Goal: Task Accomplishment & Management: Manage account settings

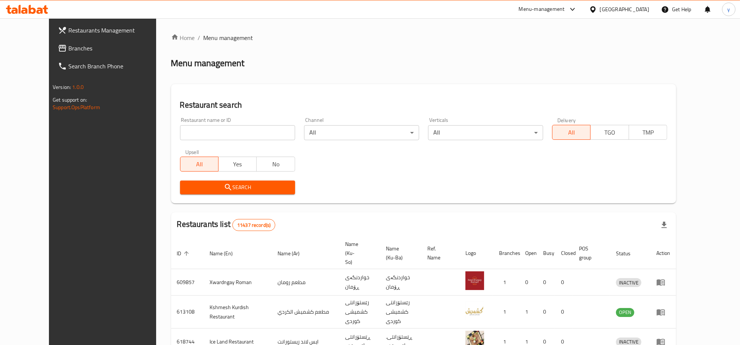
drag, startPoint x: 178, startPoint y: 134, endPoint x: 172, endPoint y: 150, distance: 17.5
click at [180, 134] on input "search" at bounding box center [237, 132] width 115 height 15
paste input "664330"
type input "664330"
click at [186, 187] on span "Search" at bounding box center [237, 187] width 103 height 9
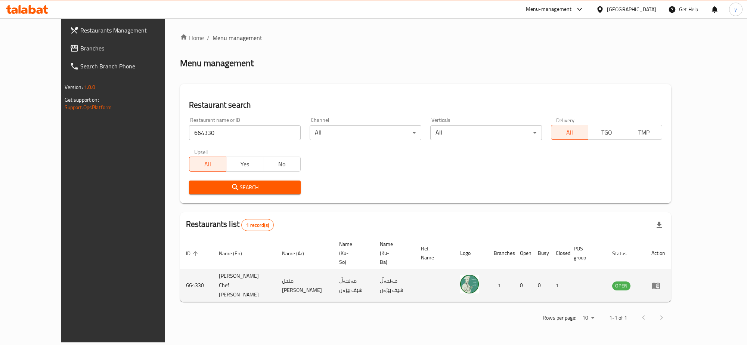
click at [672, 269] on td "enhanced table" at bounding box center [659, 285] width 26 height 33
click at [659, 284] on icon "enhanced table" at bounding box center [658, 285] width 3 height 3
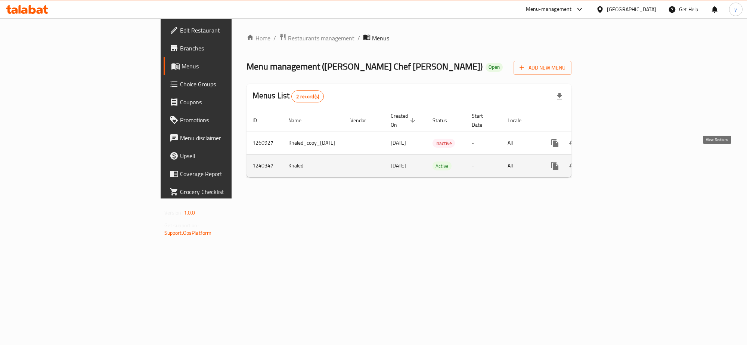
click at [614, 161] on icon "enhanced table" at bounding box center [609, 165] width 9 height 9
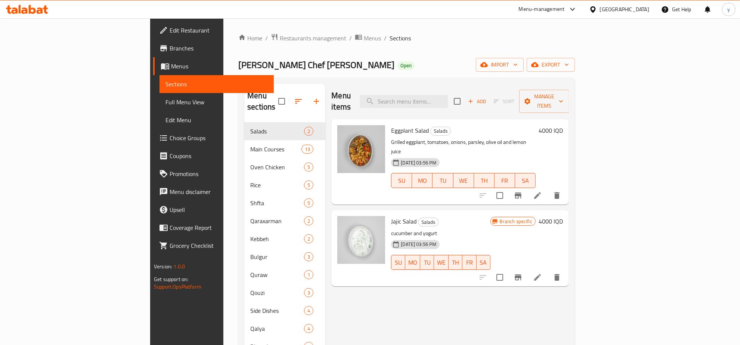
click at [449, 89] on div "Menu items Add Sort Manage items" at bounding box center [450, 102] width 238 height 36
click at [448, 95] on input "search" at bounding box center [404, 101] width 88 height 13
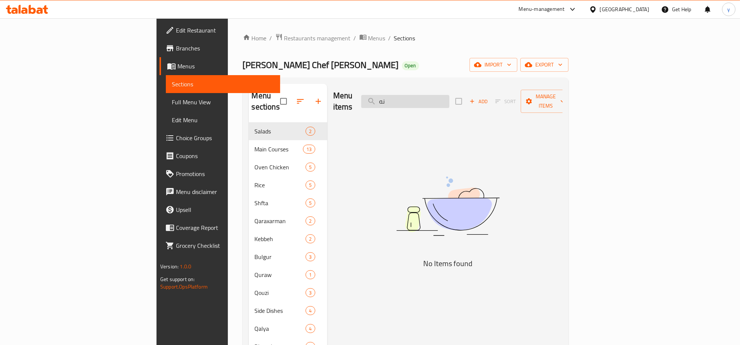
type input "ن"
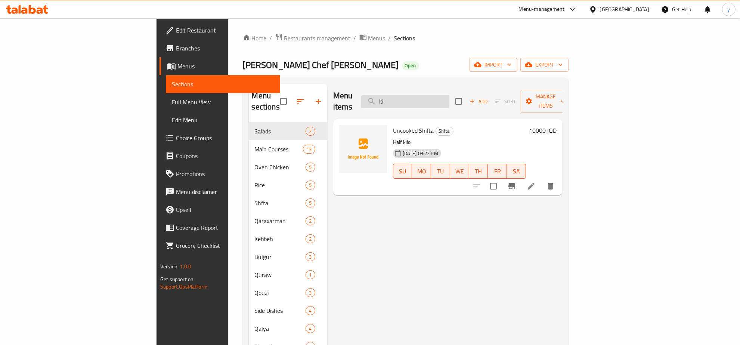
type input "k"
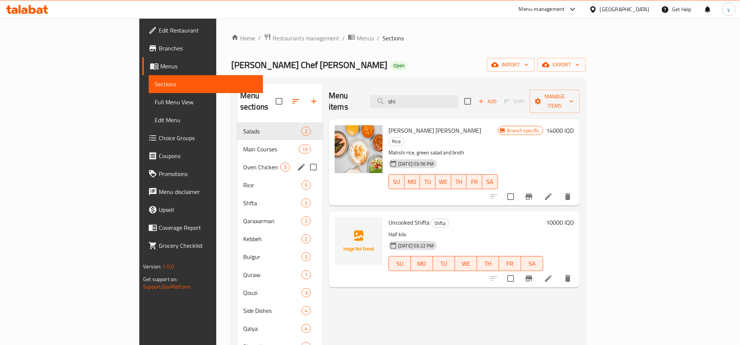
type input "shi"
click at [243, 145] on span "Main Courses" at bounding box center [271, 149] width 56 height 9
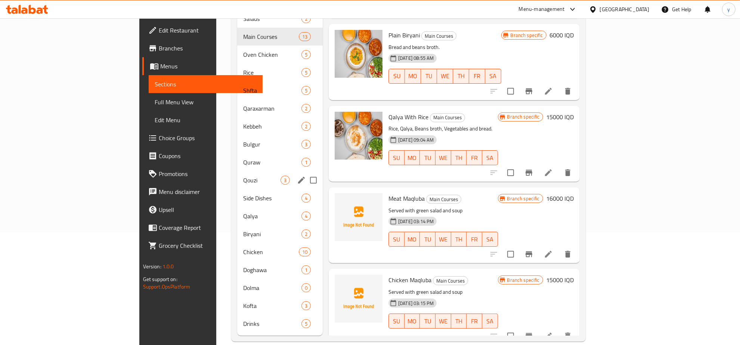
scroll to position [34, 0]
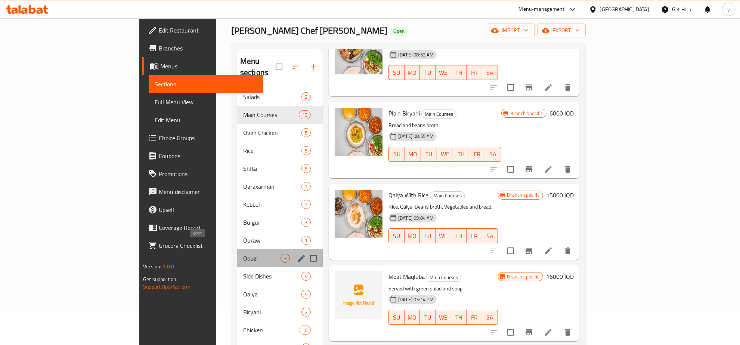
click at [243, 254] on span "Qouzi" at bounding box center [261, 258] width 37 height 9
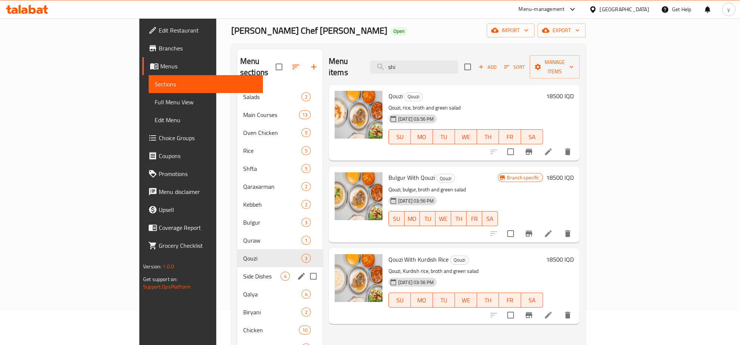
click at [237, 267] on div "Side Dishes 4" at bounding box center [280, 276] width 86 height 18
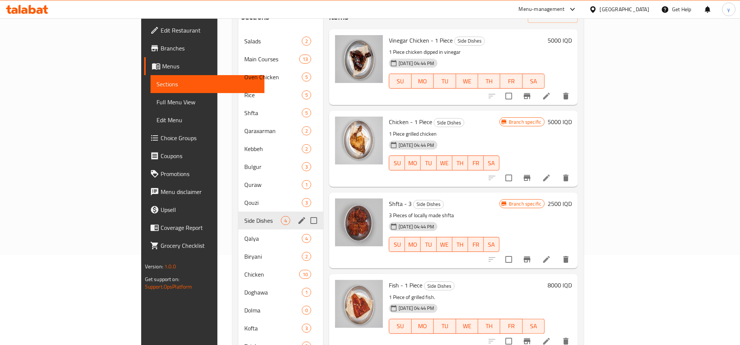
scroll to position [112, 0]
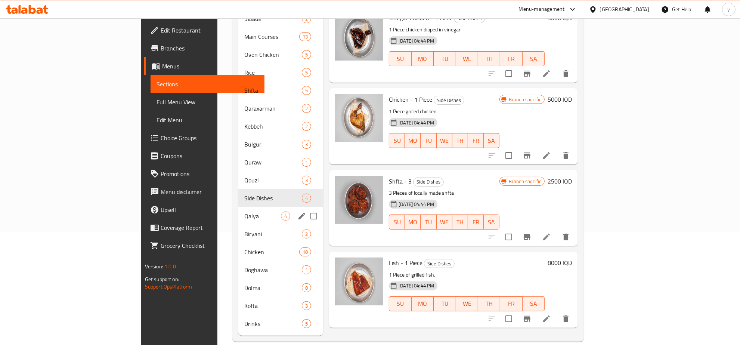
click at [238, 207] on div "Qalya 4" at bounding box center [280, 216] width 85 height 18
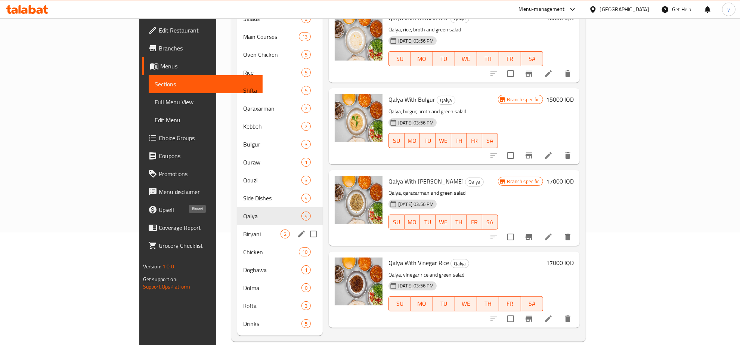
click at [243, 229] on span "Biryani" at bounding box center [261, 233] width 37 height 9
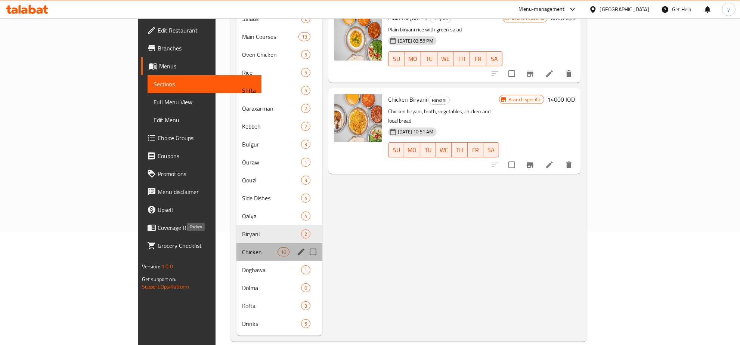
click at [243, 247] on span "Chicken" at bounding box center [260, 251] width 35 height 9
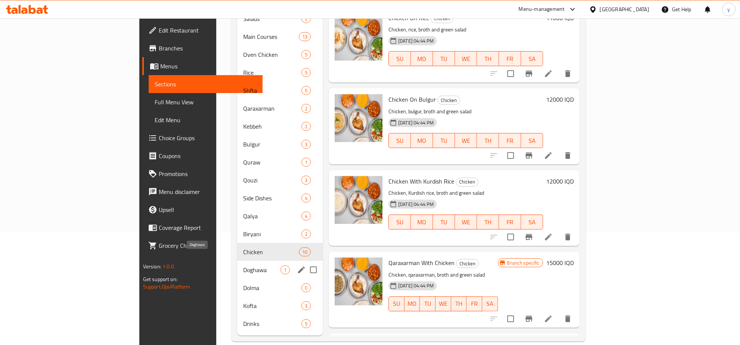
click at [243, 265] on span "Doghawa" at bounding box center [261, 269] width 37 height 9
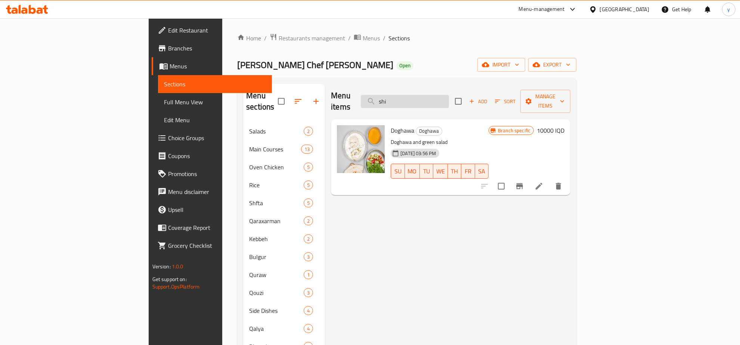
click at [449, 96] on input "shi" at bounding box center [405, 101] width 88 height 13
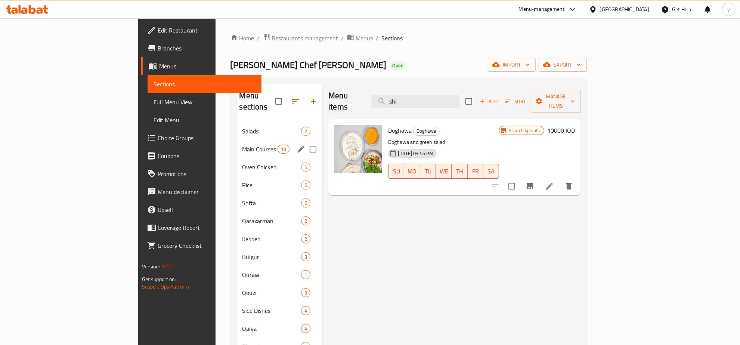
click at [237, 140] on div "Main Courses 13" at bounding box center [280, 149] width 86 height 18
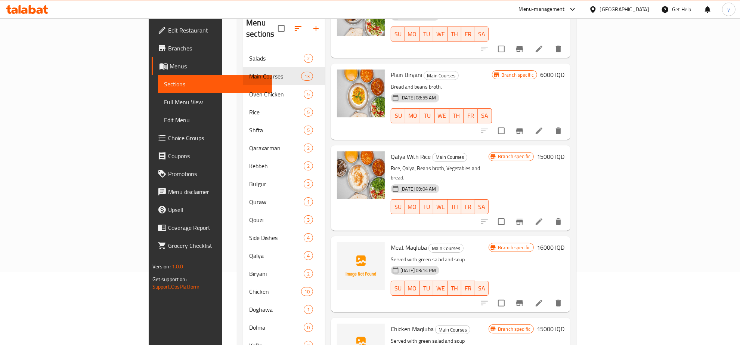
scroll to position [112, 0]
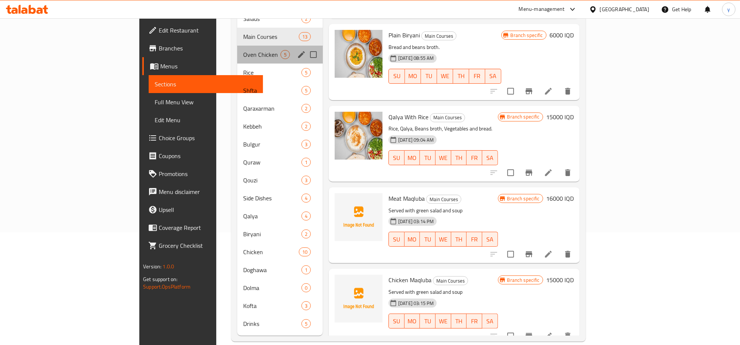
click at [237, 46] on div "Oven Chicken 5" at bounding box center [280, 55] width 86 height 18
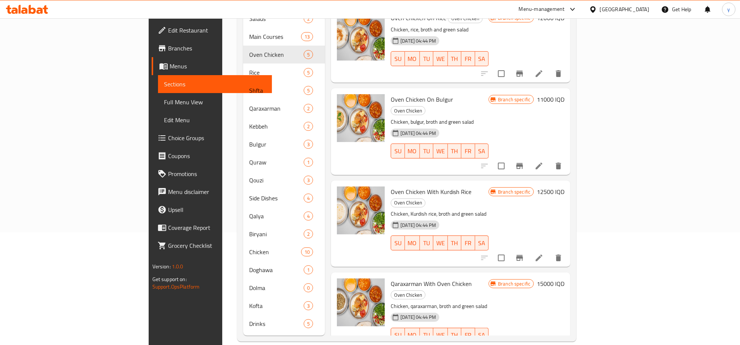
scroll to position [74, 0]
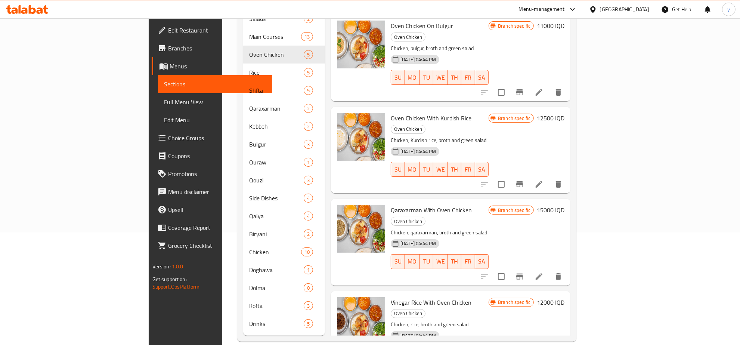
click at [195, 13] on div "Menu-management [GEOGRAPHIC_DATA] Get Help y" at bounding box center [370, 9] width 740 height 18
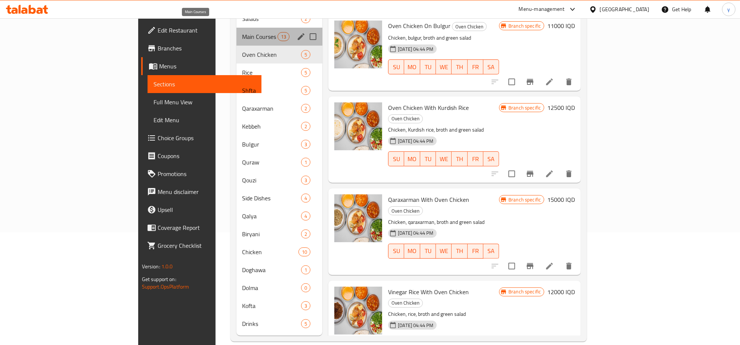
click at [243, 32] on span "Main Courses" at bounding box center [260, 36] width 35 height 9
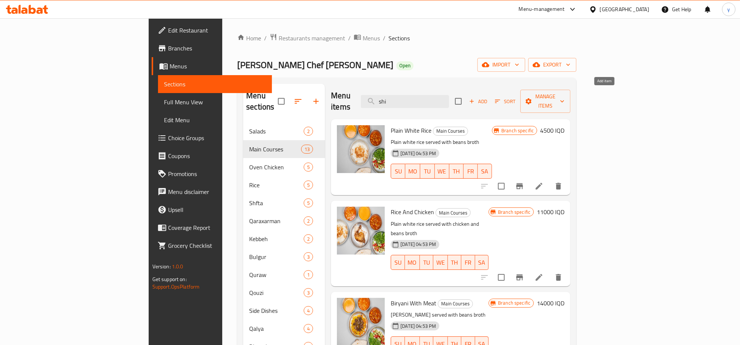
click at [490, 96] on button "Add" at bounding box center [478, 102] width 24 height 12
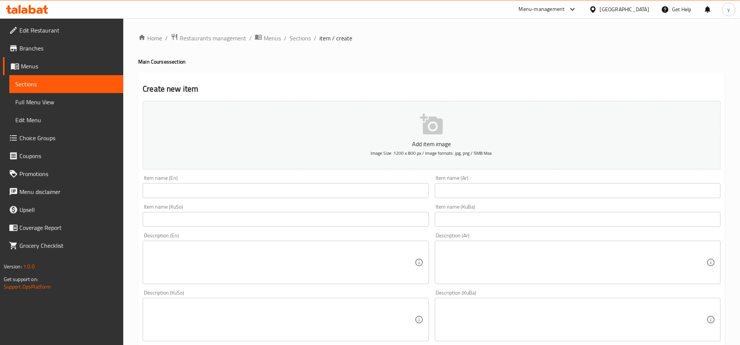
click at [470, 202] on div "Item name (KuBa) Item name (KuBa)" at bounding box center [578, 215] width 292 height 29
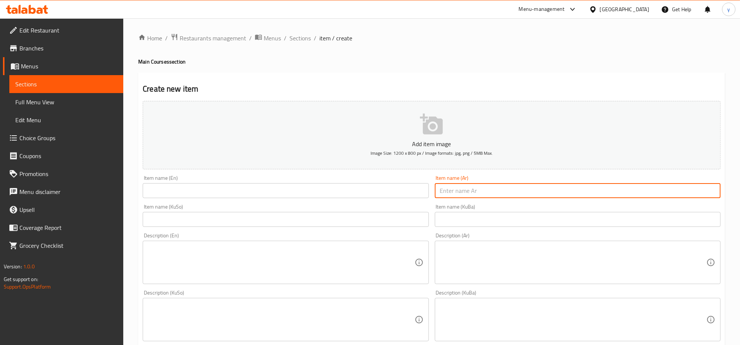
click at [470, 197] on input "text" at bounding box center [578, 190] width 286 height 15
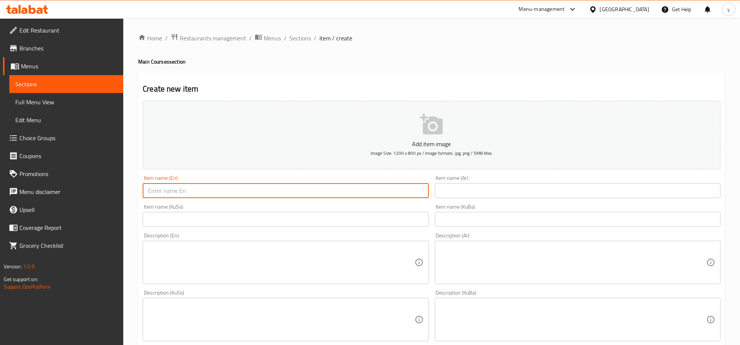
click at [345, 183] on input "text" at bounding box center [286, 190] width 286 height 15
click at [339, 192] on input "text" at bounding box center [286, 190] width 286 height 15
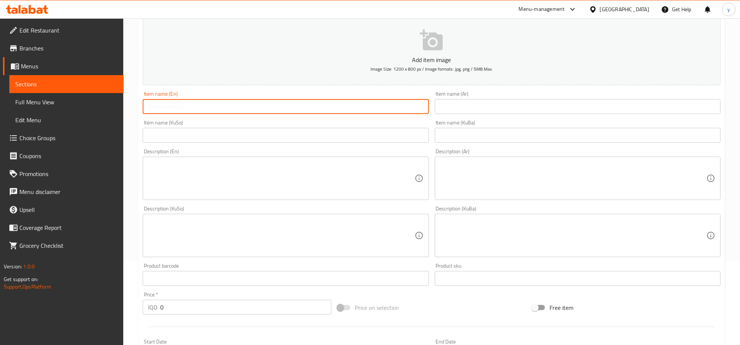
scroll to position [155, 0]
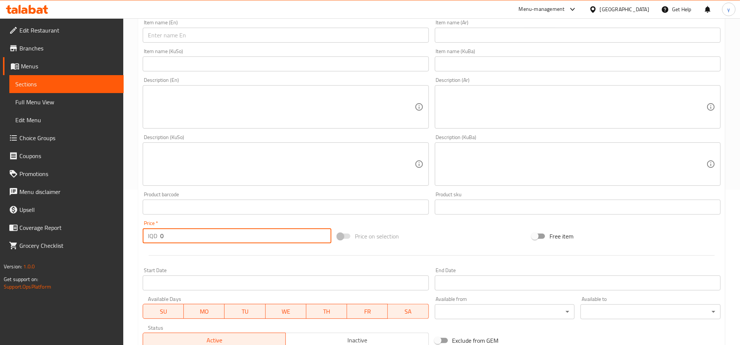
drag, startPoint x: 169, startPoint y: 234, endPoint x: 154, endPoint y: 239, distance: 16.2
click at [136, 237] on div "Home / Restaurants management / Menus / Sections / item / create Main Courses s…" at bounding box center [431, 161] width 617 height 596
paste input "1000"
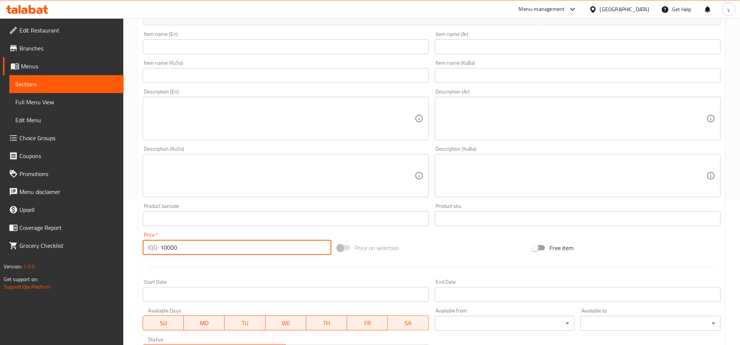
scroll to position [78, 0]
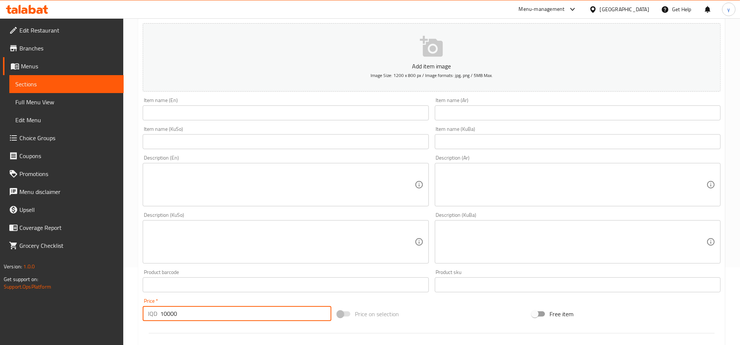
type input "10000"
drag, startPoint x: 394, startPoint y: 109, endPoint x: 386, endPoint y: 112, distance: 8.7
click at [394, 109] on input "text" at bounding box center [286, 112] width 286 height 15
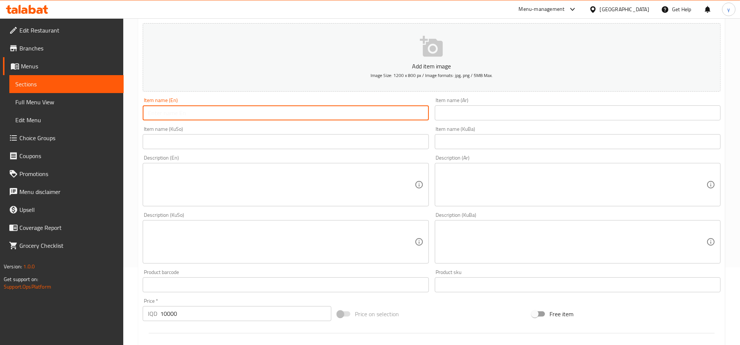
paste input "Fried arook"
type input "Fried arook"
click at [297, 183] on textarea at bounding box center [281, 185] width 266 height 36
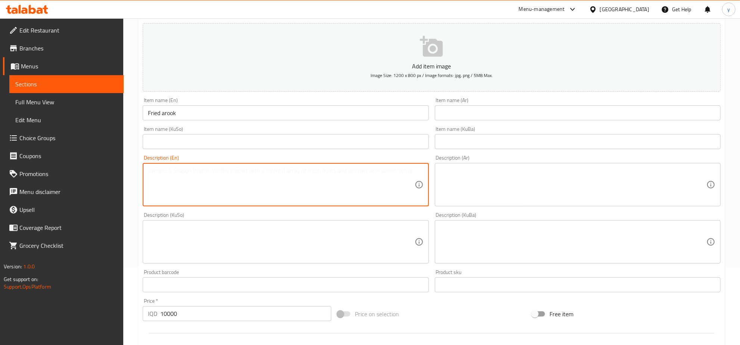
paste textarea "2 Kibbeh, 2 arook, 4 shifta served with green salad, bread and soup"
type textarea "2 Kibbeh, 2 arook, 4 shifta served with green salad, bread and soup"
click at [531, 185] on textarea at bounding box center [573, 185] width 266 height 36
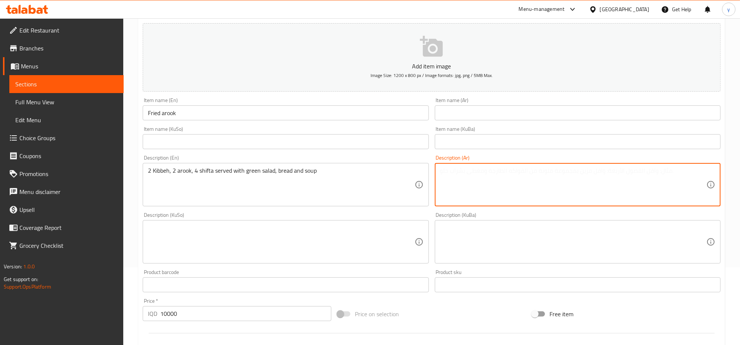
paste textarea "2 كبة، 2 عروق، 4 شفتة مع سلطة خضراء، خبز وشوربة"
type textarea "2 كبة، 2 عروق، 4 شفتة مع سلطة خضراء، خبز وشوربة"
click at [368, 110] on input "Fried arook" at bounding box center [286, 112] width 286 height 15
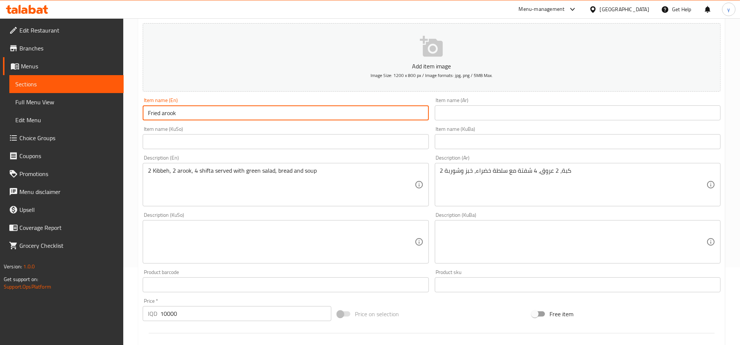
click at [368, 110] on input "Fried arook" at bounding box center [286, 112] width 286 height 15
click at [154, 110] on input "Fried arook" at bounding box center [286, 112] width 286 height 15
click at [166, 107] on input "Fried arook" at bounding box center [286, 112] width 286 height 15
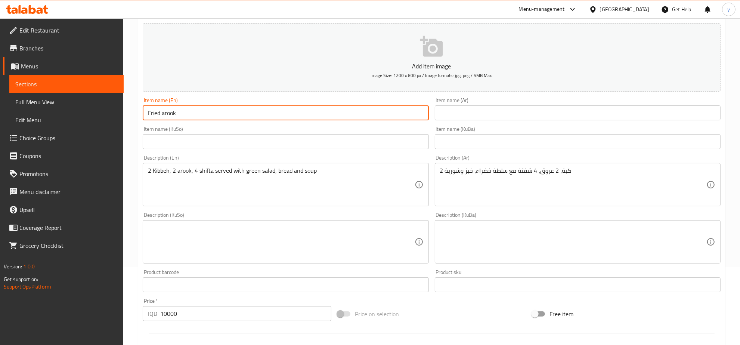
click at [183, 115] on input "Fried arook" at bounding box center [286, 112] width 286 height 15
paste input "mix"
drag, startPoint x: 183, startPoint y: 115, endPoint x: 141, endPoint y: 114, distance: 42.2
click at [141, 114] on div "Item name (En) Fried arook Item name (En)" at bounding box center [286, 109] width 292 height 29
drag, startPoint x: 165, startPoint y: 113, endPoint x: 161, endPoint y: 115, distance: 3.8
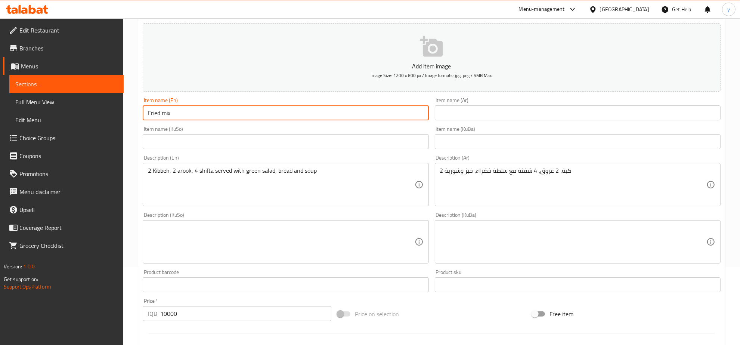
click at [161, 115] on input "Fried mix" at bounding box center [286, 112] width 286 height 15
type input "Fried Mix"
click at [475, 112] on input "text" at bounding box center [578, 112] width 286 height 15
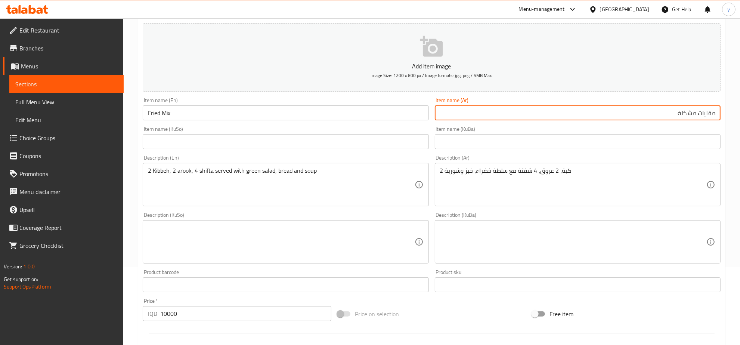
type input "مقليات مشكلة"
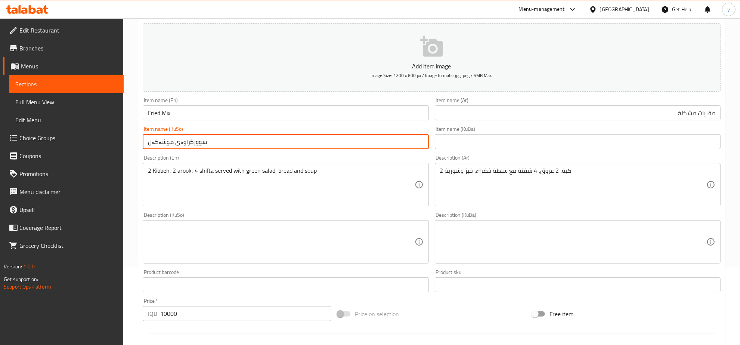
type input "سوورکراوەی موشەکەل"
click at [320, 247] on textarea at bounding box center [281, 242] width 266 height 36
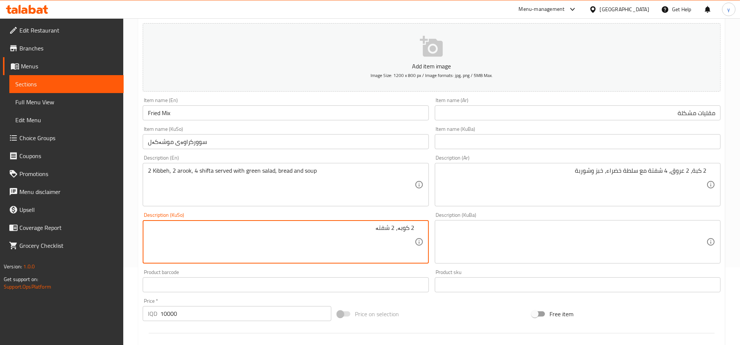
click at [385, 230] on textarea "2 کوبە، 2 شفتە" at bounding box center [281, 242] width 266 height 36
drag, startPoint x: 297, startPoint y: 230, endPoint x: 282, endPoint y: 231, distance: 15.0
click at [282, 231] on textarea "2 کوبە، 2 عروق، 4 شفتە لەگەڵ زەڵاتەی سەوز، نان و شۆربا" at bounding box center [281, 242] width 266 height 36
type textarea "2 کوبە، 2 عروق، 4 شفتە لەگەڵ زەڵاتەی سەوز، نان و شۆربا"
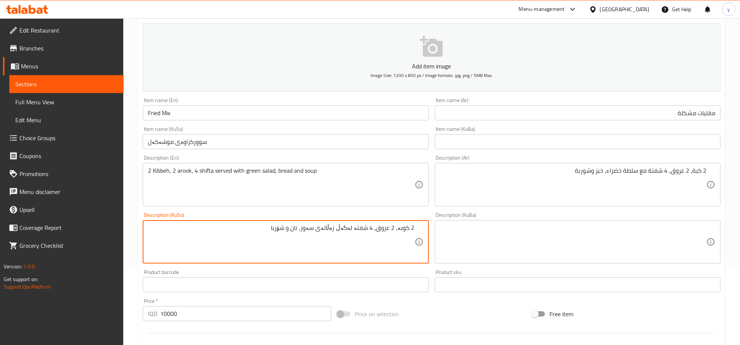
click at [382, 227] on textarea "2 کوبە، 2 عروق، 4 شفتە لەگەڵ زەڵاتەی سەوز، نان و شۆربا" at bounding box center [281, 242] width 266 height 36
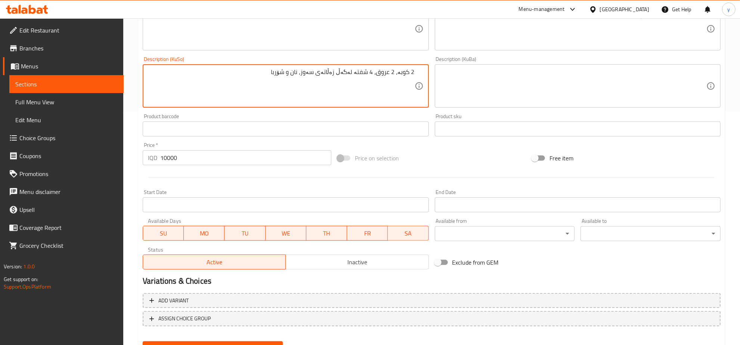
scroll to position [268, 0]
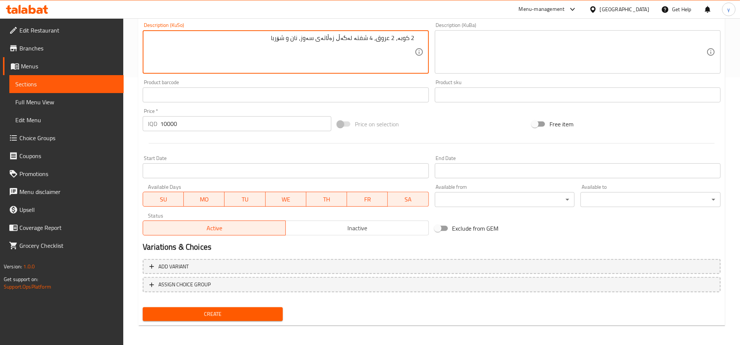
click at [250, 311] on span "Create" at bounding box center [213, 313] width 128 height 9
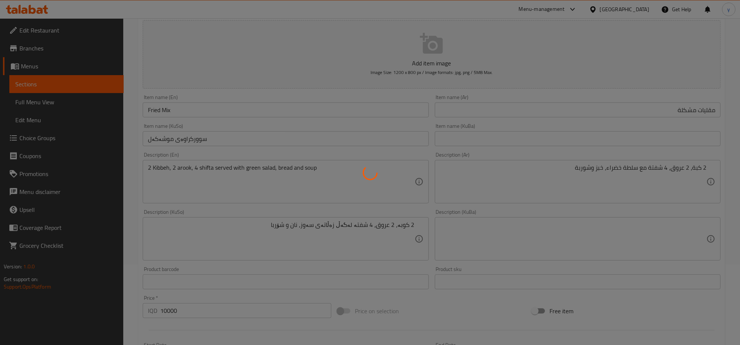
type input "0"
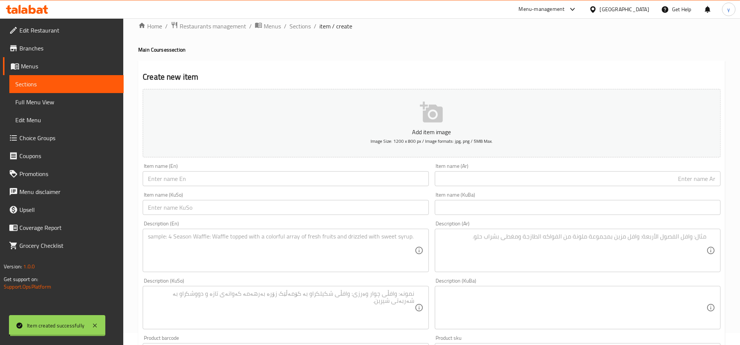
scroll to position [0, 0]
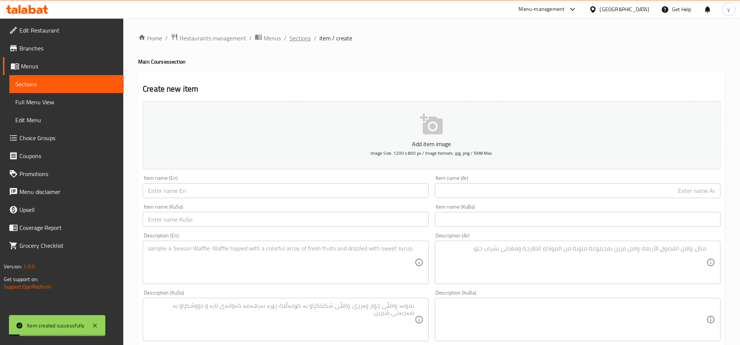
click at [292, 40] on span "Sections" at bounding box center [300, 38] width 21 height 9
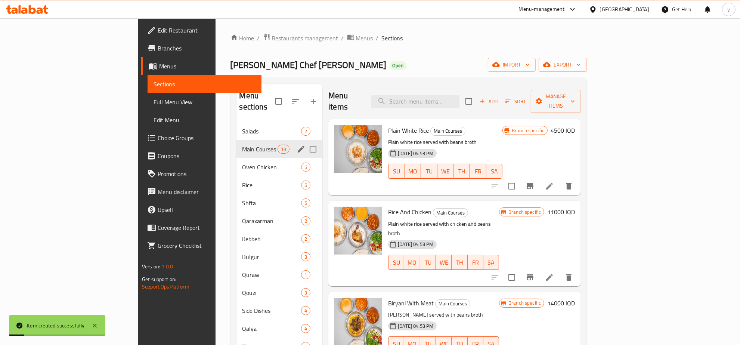
click at [243, 127] on span "Salads" at bounding box center [272, 131] width 59 height 9
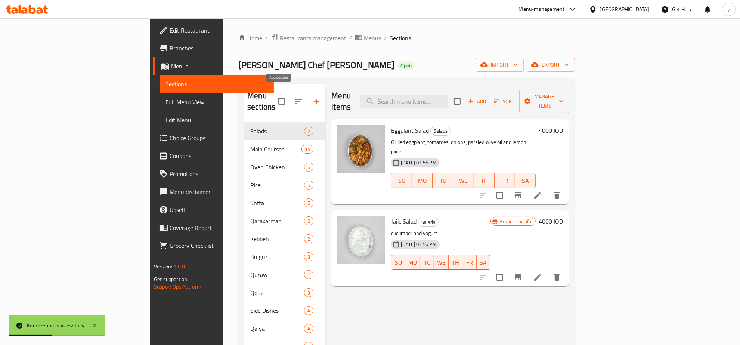
click at [308, 96] on button "button" at bounding box center [317, 101] width 18 height 18
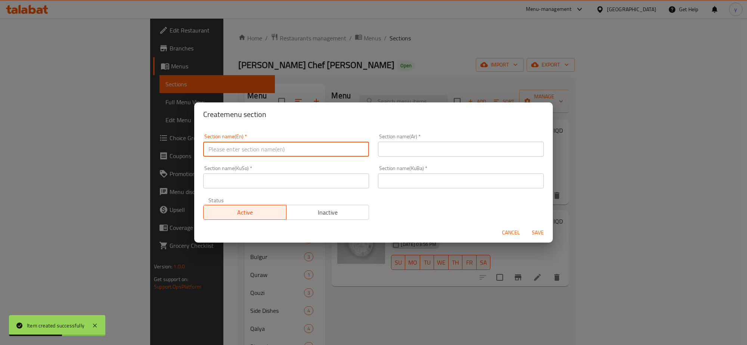
click at [265, 142] on input "text" at bounding box center [286, 149] width 166 height 15
type input "Offer"
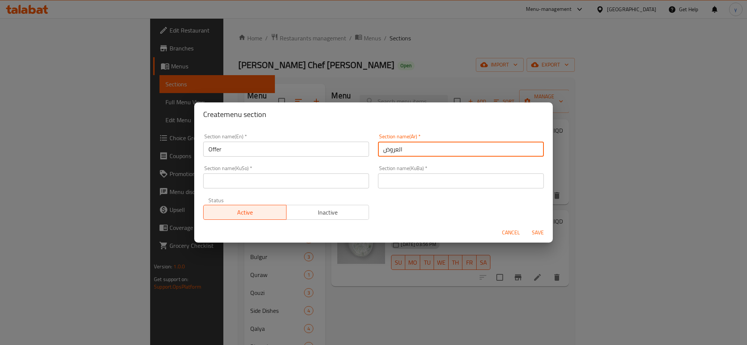
type input "العروض"
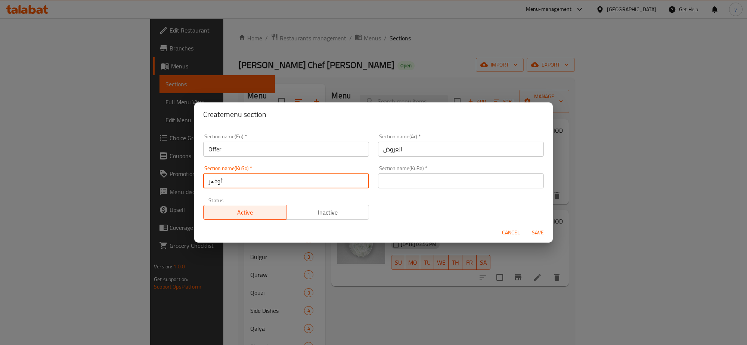
type input "ئوفەر"
click at [398, 177] on input "text" at bounding box center [461, 180] width 166 height 15
paste input "ئوفەر"
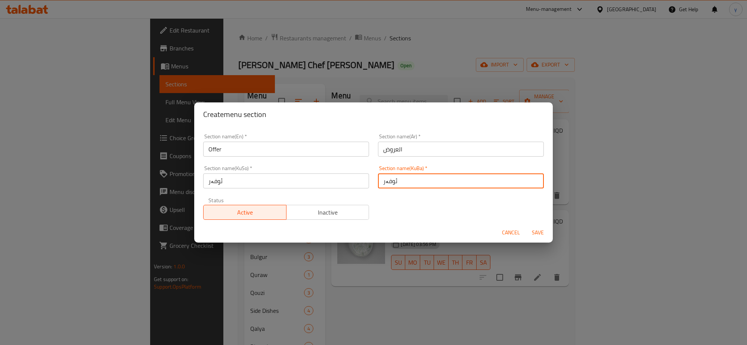
type input "ئوفەر"
click at [533, 231] on span "Save" at bounding box center [538, 232] width 18 height 9
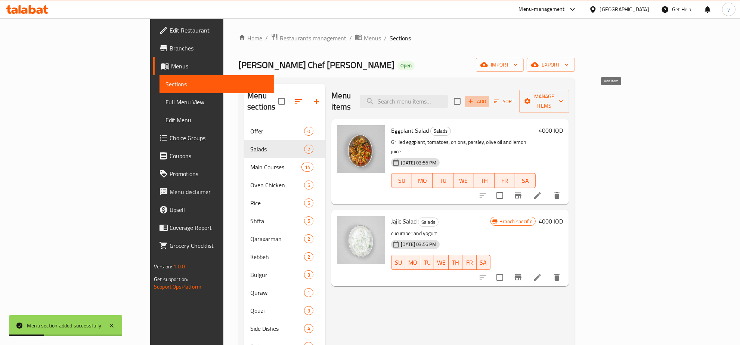
drag, startPoint x: 615, startPoint y: 98, endPoint x: 245, endPoint y: 141, distance: 372.4
click at [326, 158] on div "Menu items Add Sort Manage items Eggplant Salad Salads Grilled eggplant, tomato…" at bounding box center [448, 275] width 244 height 382
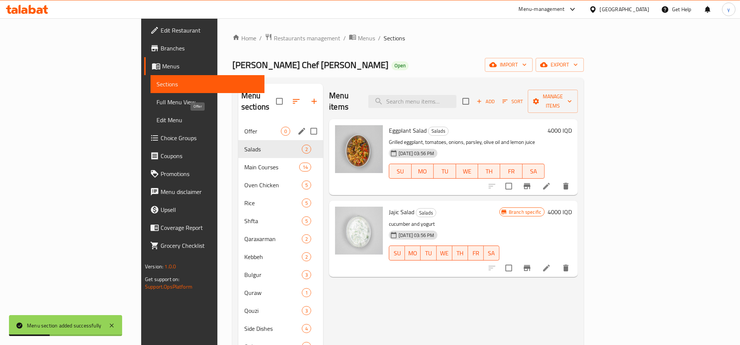
click at [244, 127] on span "Offer" at bounding box center [262, 131] width 37 height 9
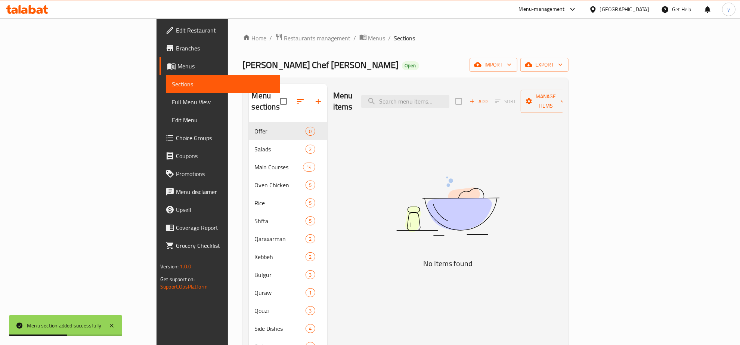
click at [571, 103] on div "Add Sort Manage items" at bounding box center [513, 101] width 115 height 23
click at [489, 100] on span "Add" at bounding box center [479, 101] width 20 height 9
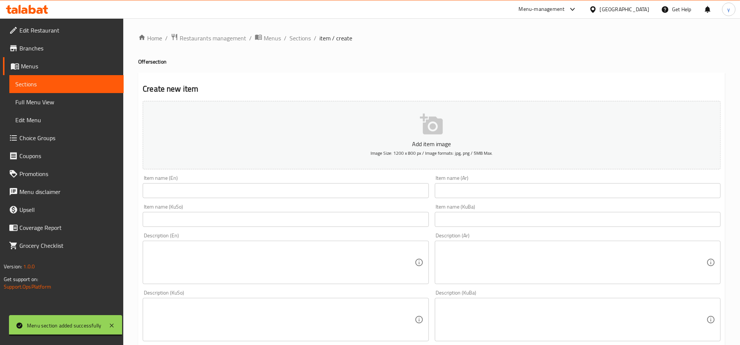
click at [367, 179] on div "Item name (En) Item name (En)" at bounding box center [286, 186] width 286 height 23
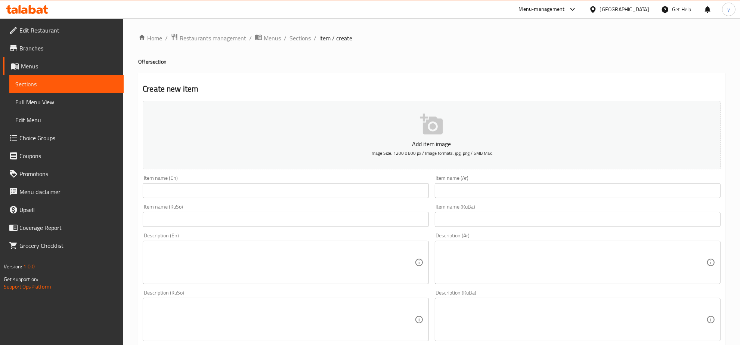
click at [366, 181] on div "Item name (En) Item name (En)" at bounding box center [286, 186] width 286 height 23
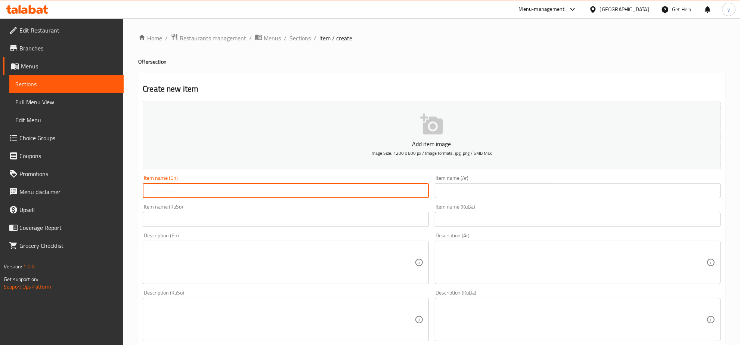
click at [357, 191] on input "text" at bounding box center [286, 190] width 286 height 15
paste input "Offer for 3"
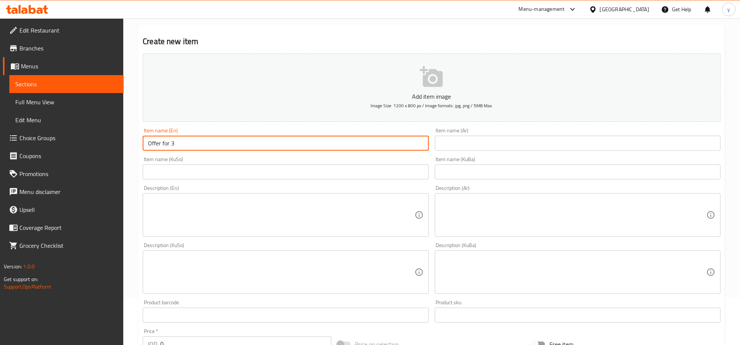
scroll to position [78, 0]
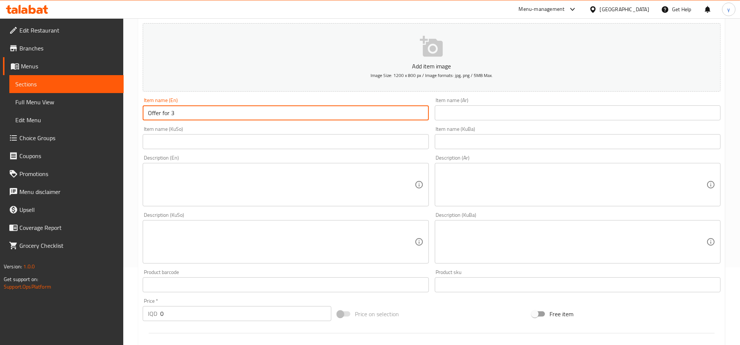
type input "Offer for 3"
click at [210, 178] on textarea at bounding box center [281, 185] width 266 height 36
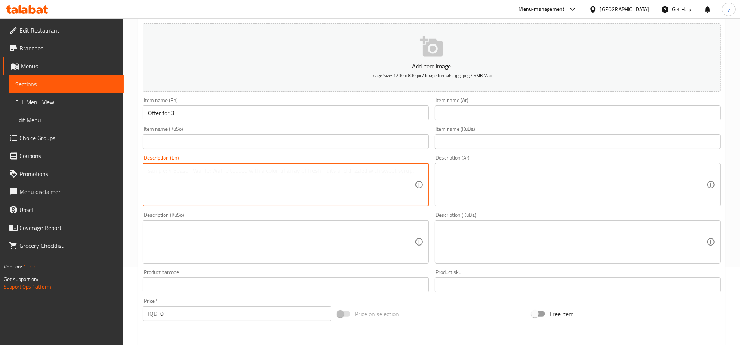
paste textarea "Mix of meat and chicken with rice, shifta, kubba, green salad, beans broth and …"
click at [183, 170] on textarea "Mix of meat and chicken with rice, shifta, kubba, green salad, beans broth and …" at bounding box center [281, 185] width 266 height 36
drag, startPoint x: 201, startPoint y: 171, endPoint x: 219, endPoint y: 169, distance: 18.4
click at [219, 169] on textarea "Mix of meat chicken with rice, shifta, kubba, green salad, beans broth and anot…" at bounding box center [281, 185] width 266 height 36
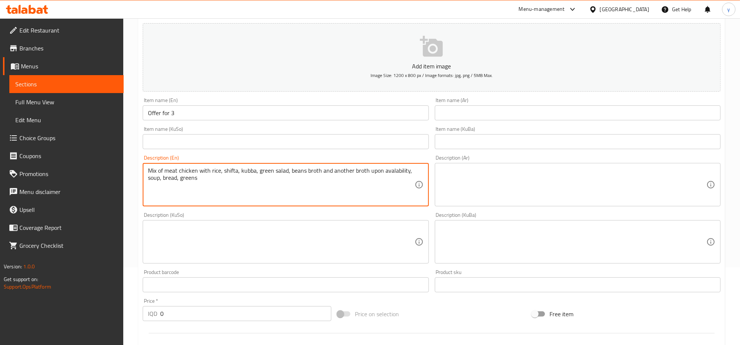
click at [181, 171] on textarea "Mix of meat chicken with rice, shifta, kubba, green salad, beans broth and anot…" at bounding box center [281, 185] width 266 height 36
click at [178, 171] on textarea "Mix of meat chicken with rice, shifta, kubba, green salad, beans broth and anot…" at bounding box center [281, 185] width 266 height 36
click at [159, 178] on textarea "Mix of meat, chicken with rice, shifta, kubba, green salad, beans broth and ano…" at bounding box center [281, 185] width 266 height 36
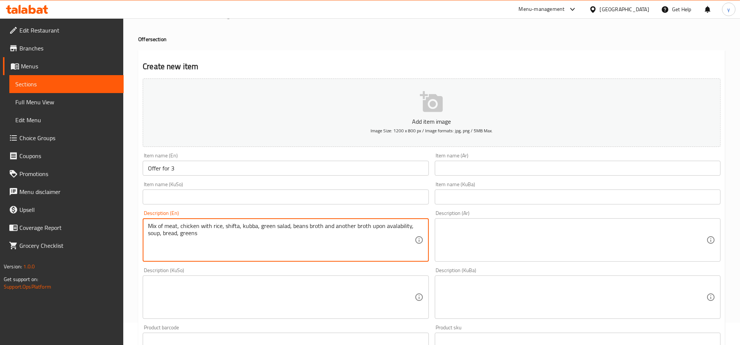
scroll to position [0, 0]
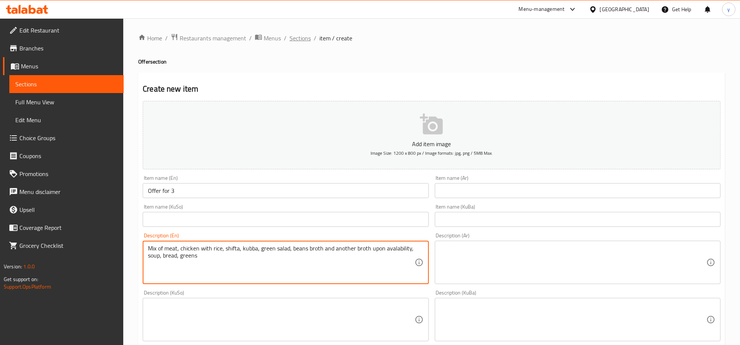
type textarea "Mix of meat, chicken with rice, shifta, kubba, green salad, beans broth and ano…"
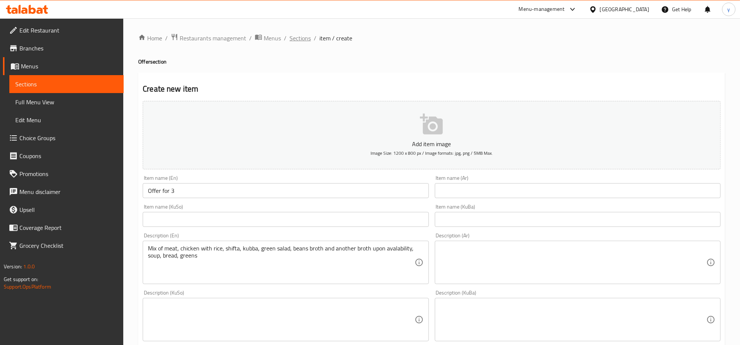
click at [305, 39] on span "Sections" at bounding box center [300, 38] width 21 height 9
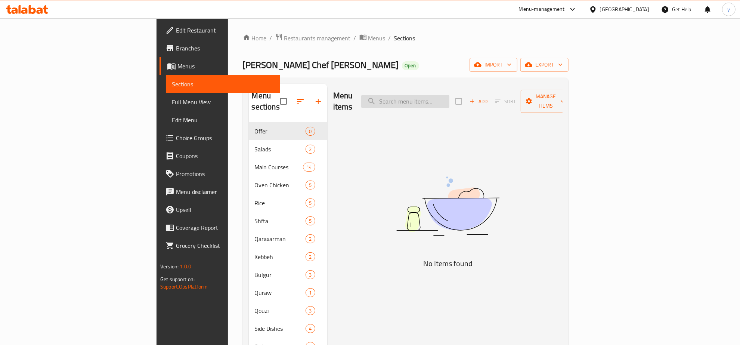
click at [450, 102] on input "search" at bounding box center [405, 101] width 88 height 13
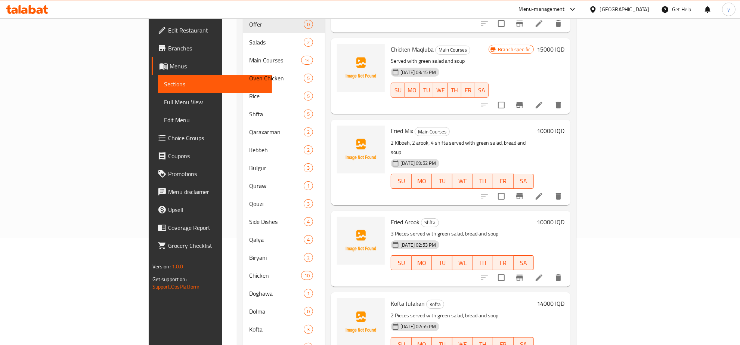
scroll to position [130, 0]
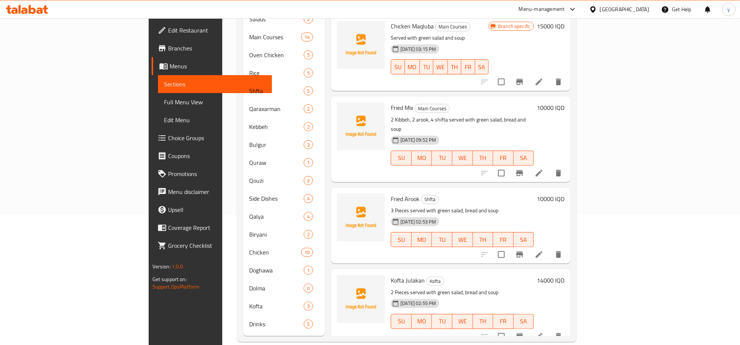
type input "soup"
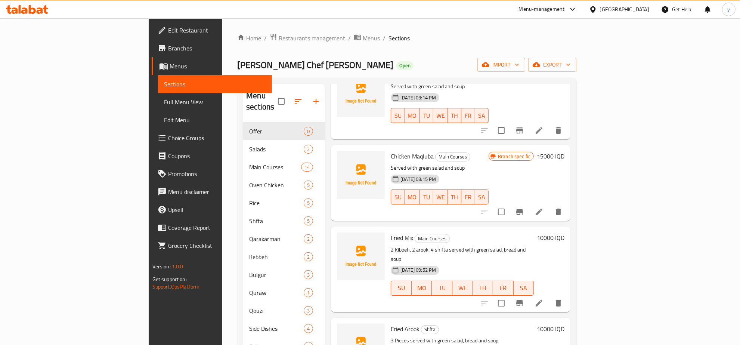
scroll to position [0, 0]
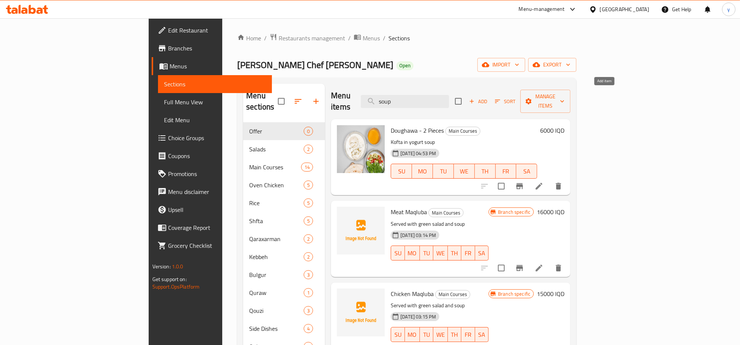
click at [475, 98] on icon "button" at bounding box center [472, 101] width 7 height 7
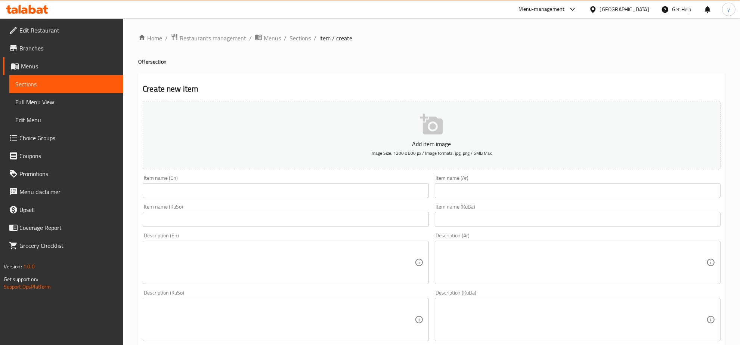
click at [432, 189] on div "Item name (Ar) Item name (Ar)" at bounding box center [578, 186] width 292 height 29
click at [408, 192] on input "text" at bounding box center [286, 190] width 286 height 15
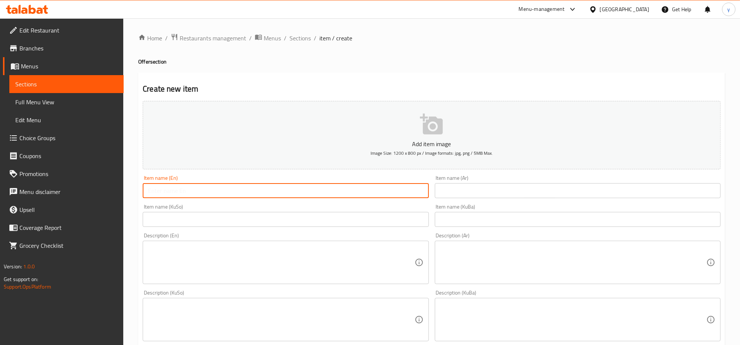
paste input "Offer for 3"
type input "Offer for 3"
click at [496, 182] on div "Item name (Ar) Item name (Ar)" at bounding box center [578, 186] width 286 height 23
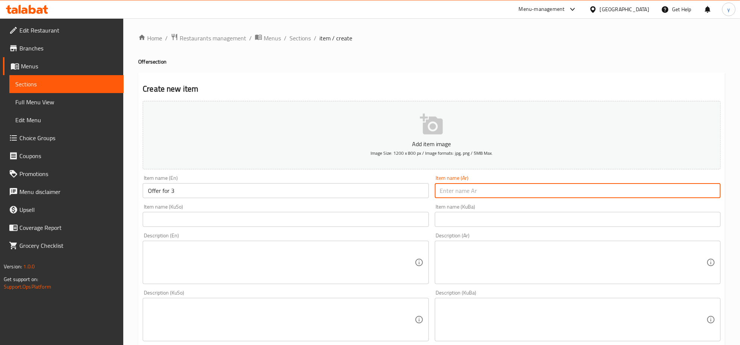
click at [498, 192] on input "text" at bounding box center [578, 190] width 286 height 15
type input "عرض ل 3"
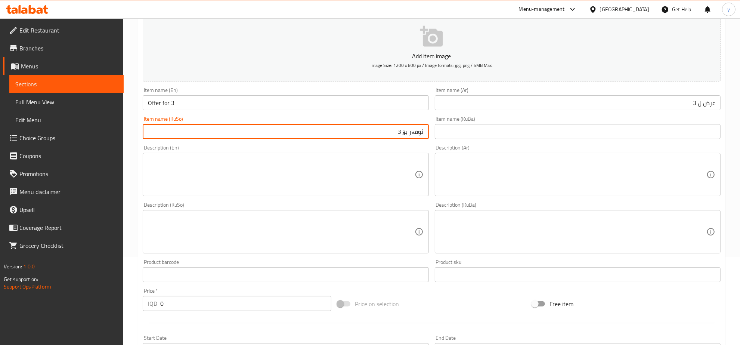
scroll to position [155, 0]
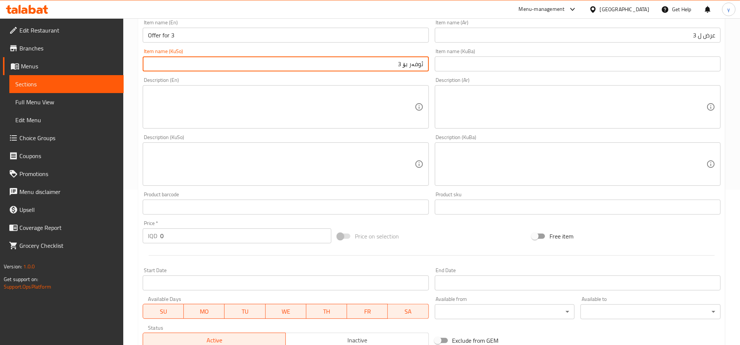
type input "ئوفەر بۆ 3"
click at [318, 90] on textarea at bounding box center [281, 107] width 266 height 36
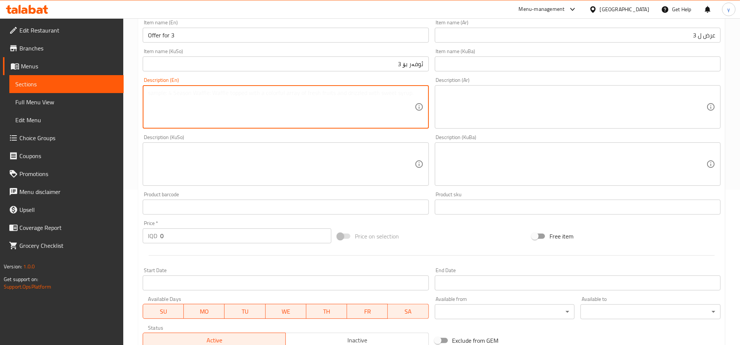
paste textarea "Mix of meat and chicken with rice, shifta, kubba, green salad, beans broth and …"
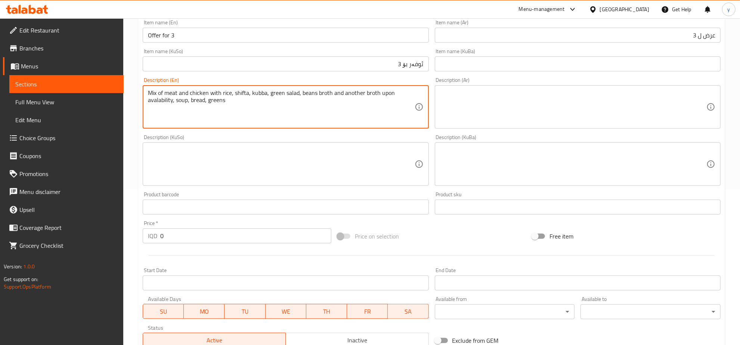
drag, startPoint x: 173, startPoint y: 101, endPoint x: 144, endPoint y: 101, distance: 28.8
click at [144, 101] on div "Mix of meat and chicken with rice, shifta, kubba, green salad, beans broth and …" at bounding box center [286, 106] width 286 height 43
click at [360, 93] on textarea "Mix of meat and chicken with rice, shifta, kubba, green salad, beans broth and …" at bounding box center [281, 107] width 266 height 36
click at [341, 95] on textarea "Mix of meat and chicken with rice, shifta, kubba, green salad, beans broth and …" at bounding box center [281, 107] width 266 height 36
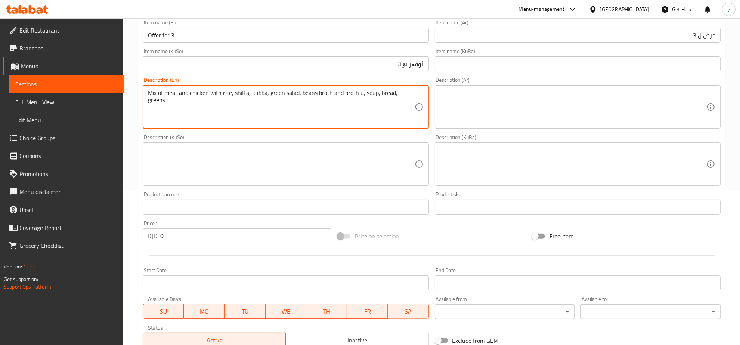
click at [337, 95] on textarea "Mix of meat and chicken with rice, shifta, kubba, green salad, beans broth and …" at bounding box center [281, 107] width 266 height 36
drag, startPoint x: 351, startPoint y: 94, endPoint x: 347, endPoint y: 94, distance: 4.5
click at [347, 94] on textarea "Mix of meat and chicken with rice, shifta, kubba, green salad, beans broth, bro…" at bounding box center [281, 107] width 266 height 36
click at [335, 96] on textarea "Mix of meat and chicken with rice, shifta, kubba, green salad, beans broth, bro…" at bounding box center [281, 107] width 266 height 36
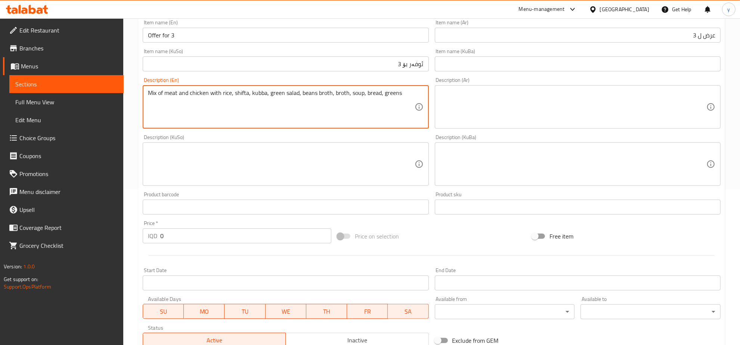
click at [333, 96] on textarea "Mix of meat and chicken with rice, shifta, kubba, green salad, beans broth, bro…" at bounding box center [281, 107] width 266 height 36
paste textarea "zucchini"
click at [238, 96] on textarea "Mix of meat and chicken with rice, shifta, kubba, green salad, beans broth, zuc…" at bounding box center [281, 107] width 266 height 36
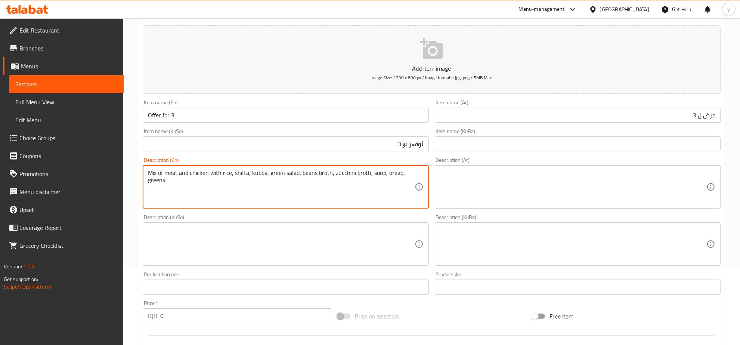
scroll to position [0, 0]
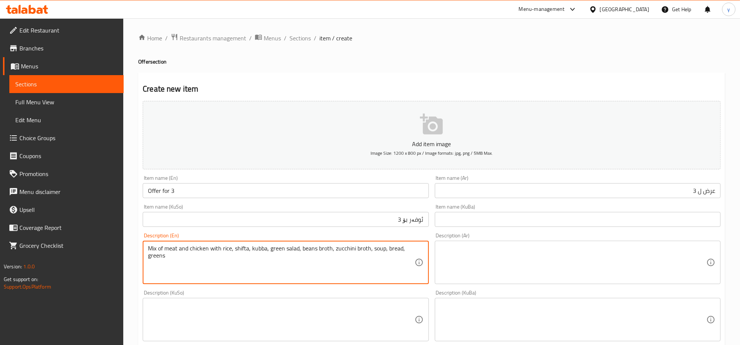
click at [257, 249] on textarea "Mix of meat and chicken with rice, shifta, kubba, green salad, beans broth, zuc…" at bounding box center [281, 263] width 266 height 36
click at [266, 248] on textarea "Mix of meat and chicken with rice, shifta, kubba, green salad, beans broth, zuc…" at bounding box center [281, 263] width 266 height 36
drag, startPoint x: 265, startPoint y: 245, endPoint x: 251, endPoint y: 247, distance: 14.3
click at [251, 247] on textarea "Mix of meat and chicken with rice, shifta, kubba, green salad, beans broth, zuc…" at bounding box center [281, 263] width 266 height 36
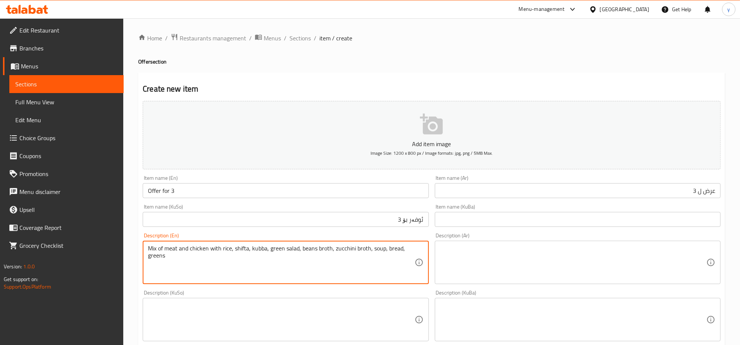
click at [403, 252] on textarea "Mix of meat and chicken with rice, shifta, kubba, green salad, beans broth, zuc…" at bounding box center [281, 263] width 266 height 36
click at [161, 259] on textarea "Mix of meat and chicken with rice, shifta, kubba, green salad, beans broth, zuc…" at bounding box center [281, 263] width 266 height 36
click at [153, 257] on textarea "Mix of meat and chicken with rice, shifta, kubba, green salad, beans broth, zuc…" at bounding box center [281, 263] width 266 height 36
click at [148, 258] on textarea "Mix of meat and chicken with rice, shifta, kubba, green salad, beans broth, zuc…" at bounding box center [281, 263] width 266 height 36
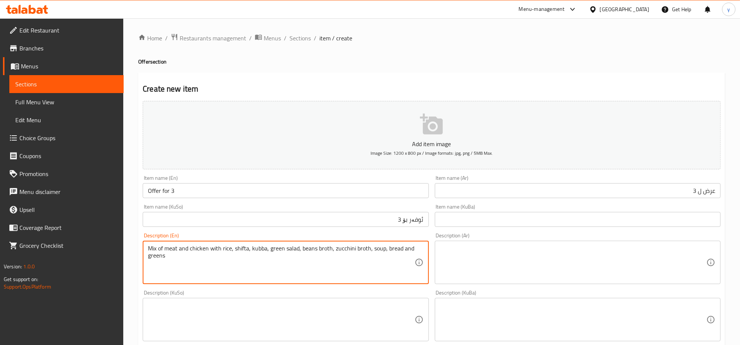
click at [467, 260] on textarea at bounding box center [573, 263] width 266 height 36
click at [342, 278] on textarea "Mix of meat and chicken with rice, shifta, kubba, green salad, beans broth, zuc…" at bounding box center [281, 263] width 266 height 36
click at [298, 290] on div "Description (KuSo) Description (KuSo)" at bounding box center [286, 315] width 286 height 51
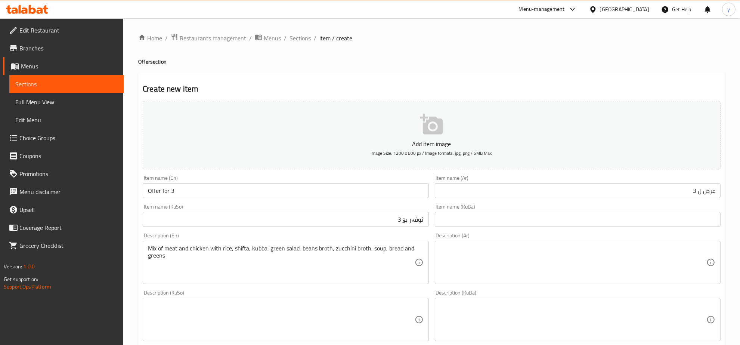
click at [302, 283] on div "Mix of meat and chicken with rice, shifta, kubba, green salad, beans broth, zuc…" at bounding box center [286, 262] width 286 height 43
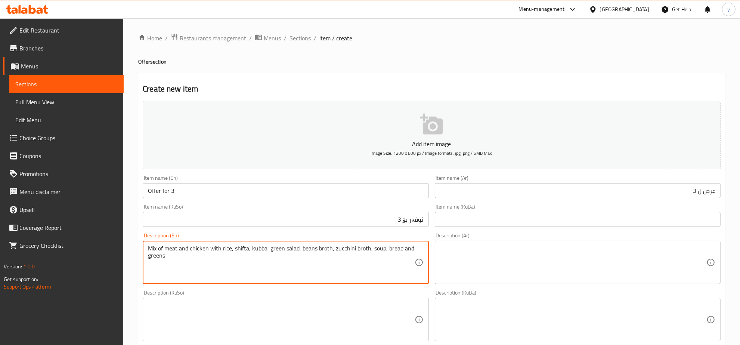
click at [303, 277] on textarea "Mix of meat and chicken with rice, shifta, kubba, green salad, beans broth, zuc…" at bounding box center [281, 263] width 266 height 36
click at [301, 271] on textarea "Mix of meat and chicken with rice, shifta, kubba, green salad, beans broth, zuc…" at bounding box center [281, 263] width 266 height 36
paste textarea ","
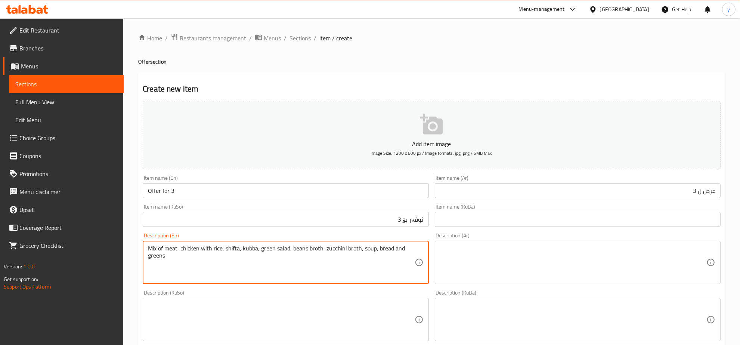
type textarea "Mix of meat, chicken with rice, shifta, kubba, green salad, beans broth, zucchi…"
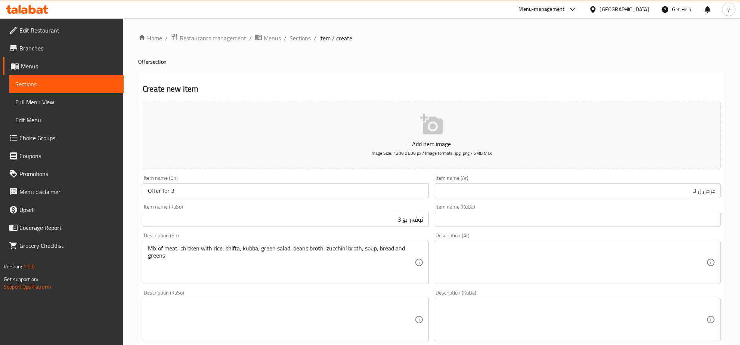
click at [458, 243] on div "Description (Ar)" at bounding box center [578, 262] width 286 height 43
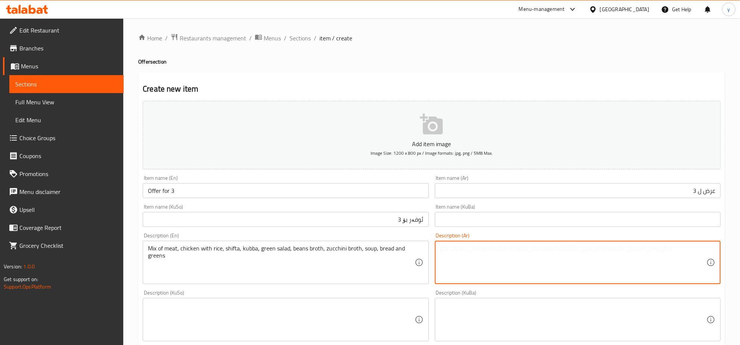
paste textarea "مزيج من لحم، دجاج مع أرز، شفتة، كبة، سلطة خضراء، مرق فاصوليا، مرق كوسة، شوربة، …"
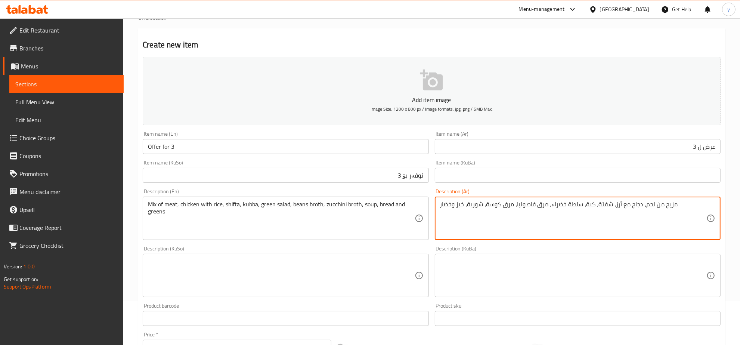
scroll to position [78, 0]
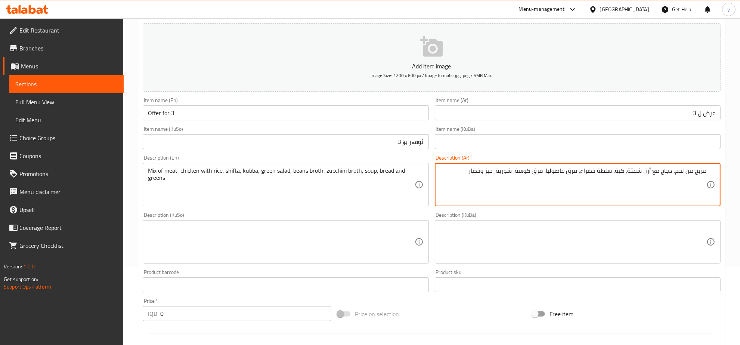
type textarea "مزيج من لحم، دجاج مع أرز، شفتة، كبة، سلطة خضراء، مرق فاصوليا، مرق كوسة، شوربة، …"
click at [379, 246] on textarea at bounding box center [281, 242] width 266 height 36
click at [521, 171] on textarea "مزيج من لحم، دجاج مع أرز، شفتة، كبة، سلطة خضراء، مرق فاصوليا، مرق كوسة، شوربة، …" at bounding box center [573, 185] width 266 height 36
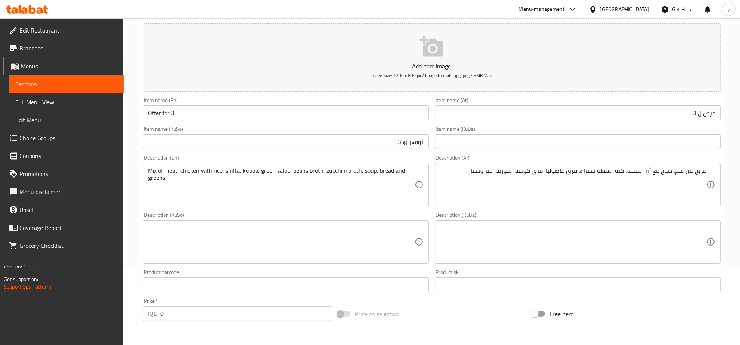
click at [408, 220] on div "Description (KuSo)" at bounding box center [286, 241] width 286 height 43
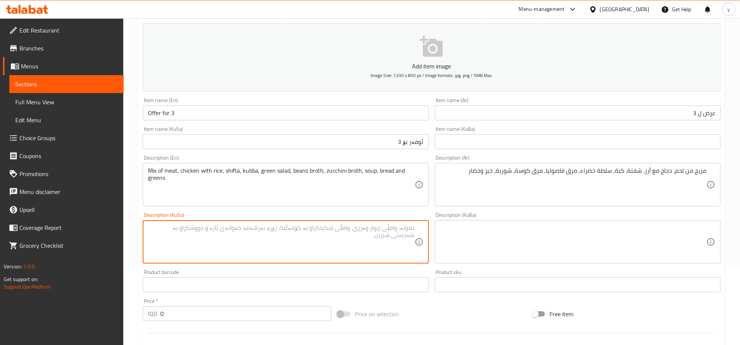
click at [400, 236] on textarea at bounding box center [281, 242] width 266 height 36
click at [401, 229] on textarea "تێکەڵەێک لە گۆشت، مریشک لەگەڵ برنج" at bounding box center [281, 242] width 266 height 36
click at [385, 248] on textarea "تێکەڵەێک لە گۆشت، مریشک لەگەڵ برنج" at bounding box center [281, 242] width 266 height 36
click at [315, 235] on textarea "تێکەڵەێک لە گۆشت، مریشک لەگەڵ برنج" at bounding box center [281, 242] width 266 height 36
drag, startPoint x: 380, startPoint y: 236, endPoint x: 427, endPoint y: 218, distance: 50.2
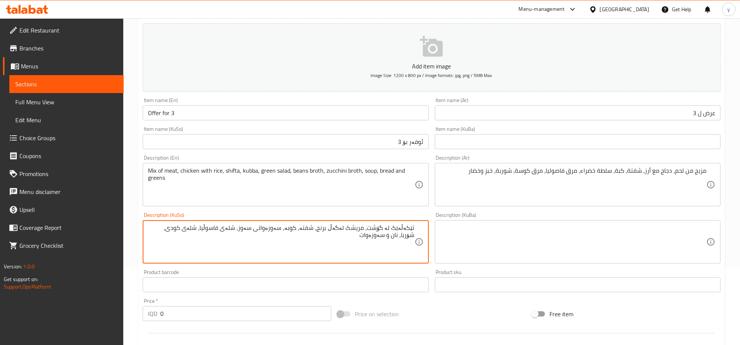
click at [427, 218] on div "Description (KuSo) تێکەڵەێک لە گۆشت، مریشک لەگەڵ برنج، شفتە، کوبە، سەوزەواتی سە…" at bounding box center [286, 237] width 286 height 51
click at [465, 231] on textarea at bounding box center [573, 242] width 266 height 36
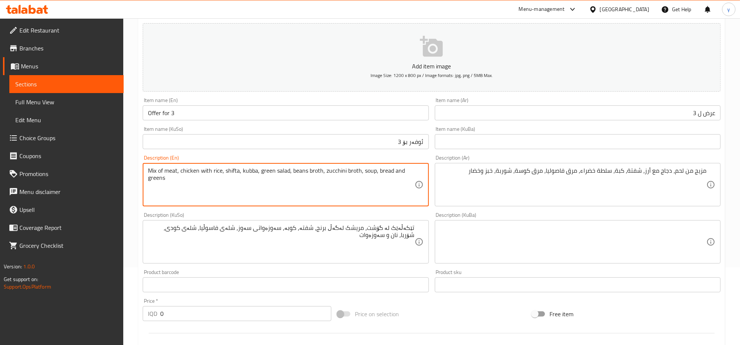
click at [376, 197] on textarea "Mix of meat, chicken with rice, shifta, kubba, green salad, beans broth, zucchi…" at bounding box center [281, 185] width 266 height 36
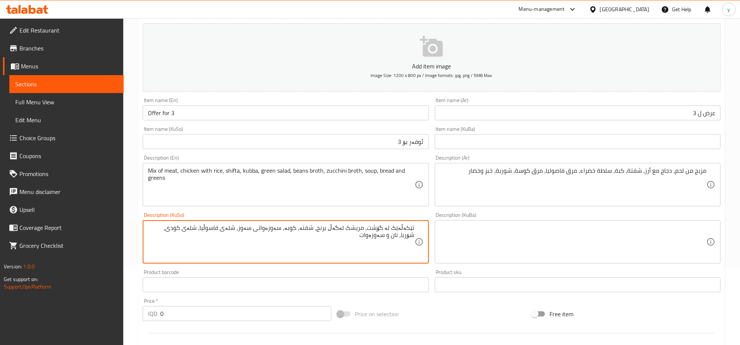
click at [227, 226] on textarea "تێکەڵەێک لە گۆشت، مریشک لەگەڵ برنج، شفتە، کوبە، سەوزەواتی سەوز، شلەی فاسوڵیا، ش…" at bounding box center [281, 242] width 266 height 36
paste textarea "ۆلیای"
click at [306, 229] on textarea "تێکەڵەێک لە گۆشت، مریشک لەگەڵ برنج، شفتە، کوبە، سەوزەواتی سەوز، شلەی فاسۆلیا، ش…" at bounding box center [281, 242] width 266 height 36
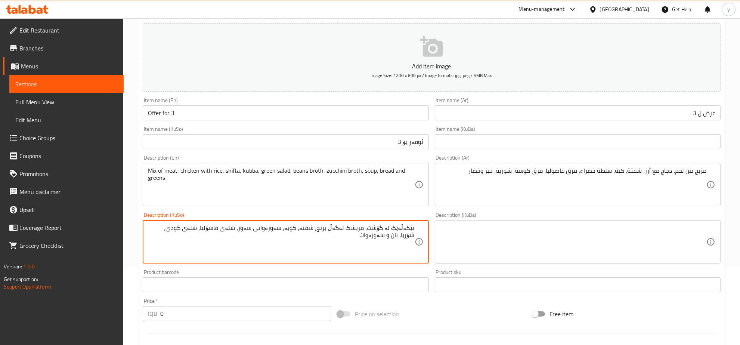
type textarea "تێکەڵەێک لە گۆشت، مریشک لەگەڵ برنج، شفتە، کوبە، سەوزەواتی سەوز، شلەی فاسۆلیا، ش…"
click at [275, 245] on textarea "تێکەڵەێک لە گۆشت، مریشک لەگەڵ برنج، شفتە، کوبە، سەوزەواتی سەوز، شلەی فاسۆلیا، ش…" at bounding box center [281, 242] width 266 height 36
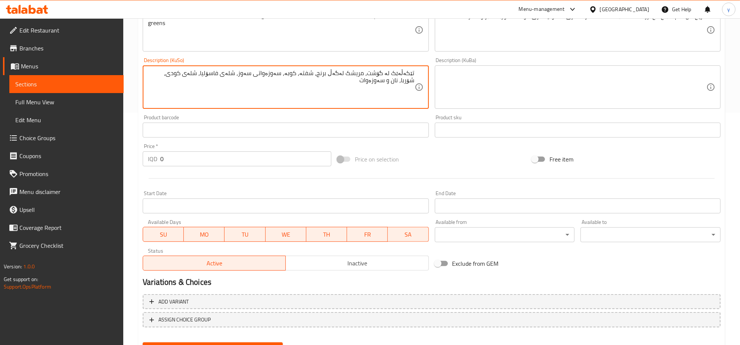
scroll to position [234, 0]
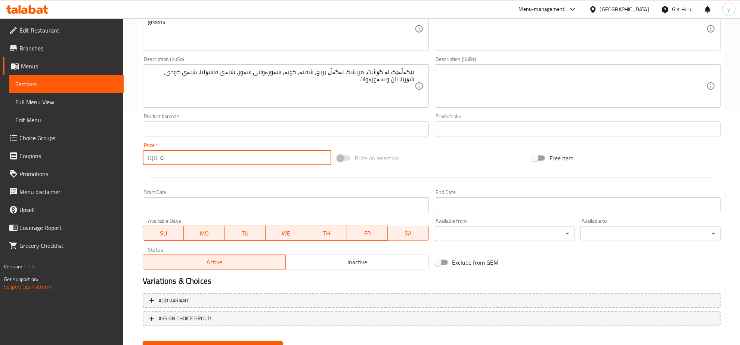
click at [240, 165] on input "0" at bounding box center [245, 157] width 171 height 15
paste input "28000"
click at [240, 165] on input "028000" at bounding box center [245, 157] width 171 height 15
paste input "number"
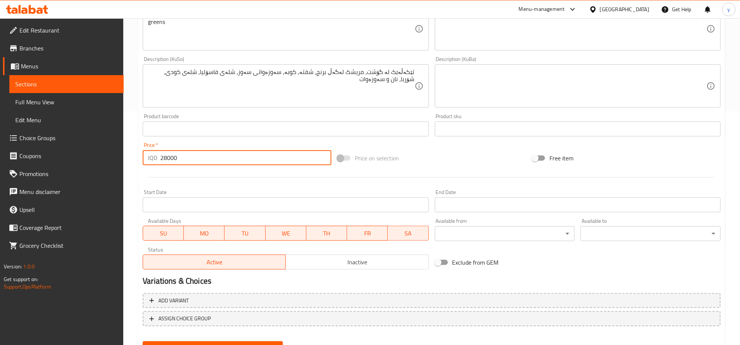
type input "28000"
click at [240, 169] on div at bounding box center [432, 177] width 584 height 18
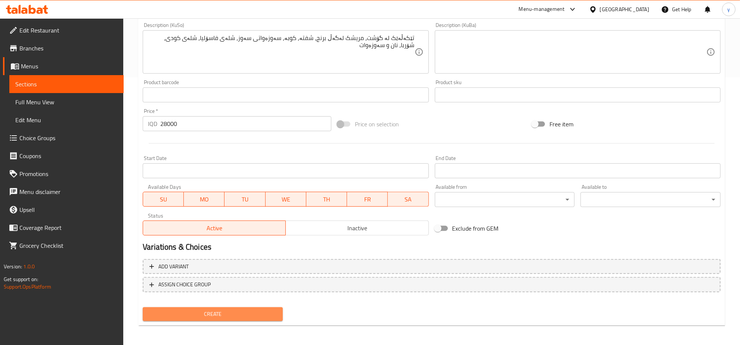
click at [215, 315] on span "Create" at bounding box center [213, 313] width 128 height 9
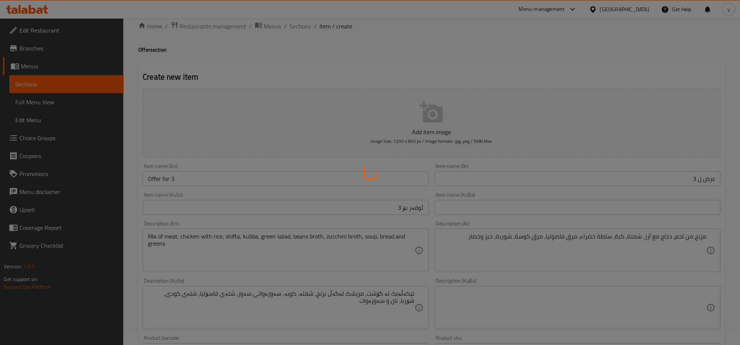
scroll to position [0, 0]
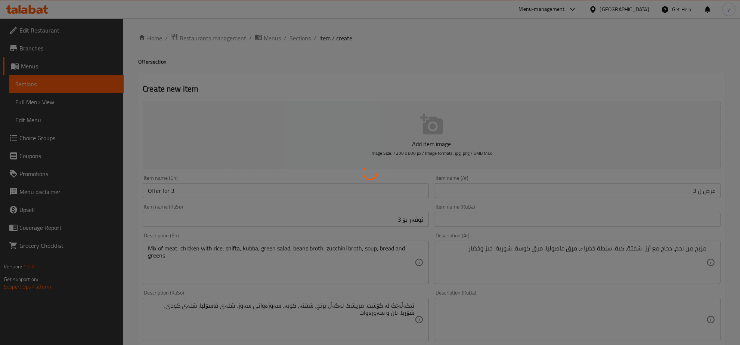
click at [292, 34] on div at bounding box center [370, 172] width 740 height 345
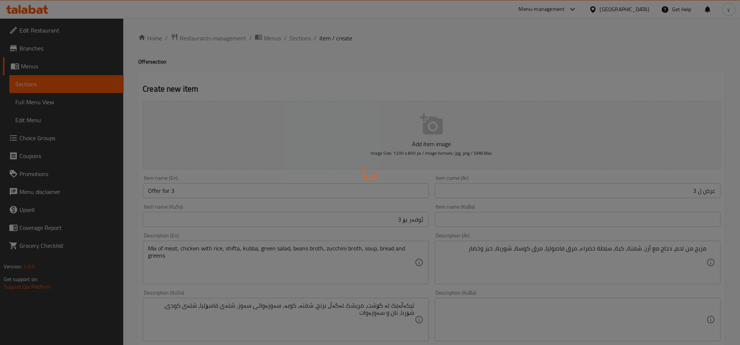
click at [292, 34] on div at bounding box center [370, 172] width 740 height 345
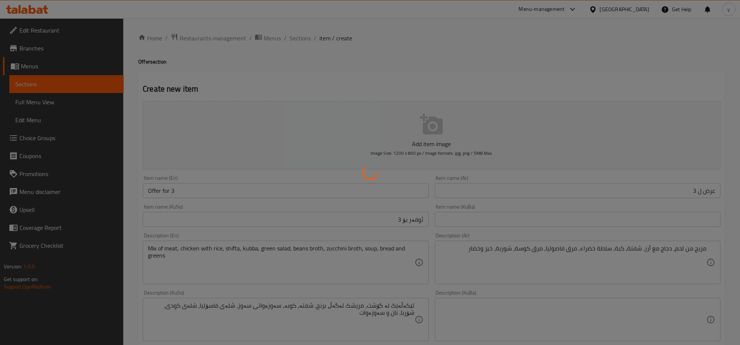
click at [292, 34] on div at bounding box center [370, 172] width 740 height 345
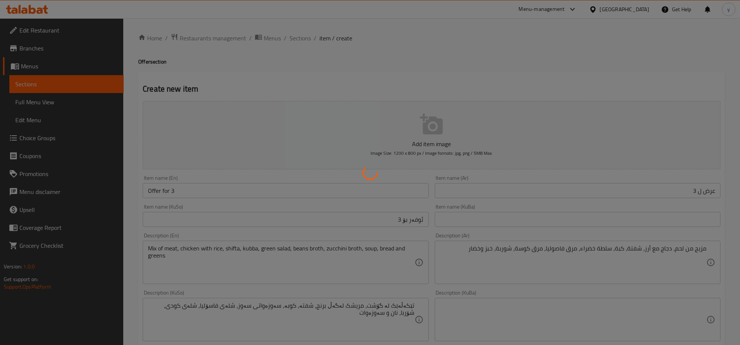
click at [292, 34] on div at bounding box center [370, 172] width 740 height 345
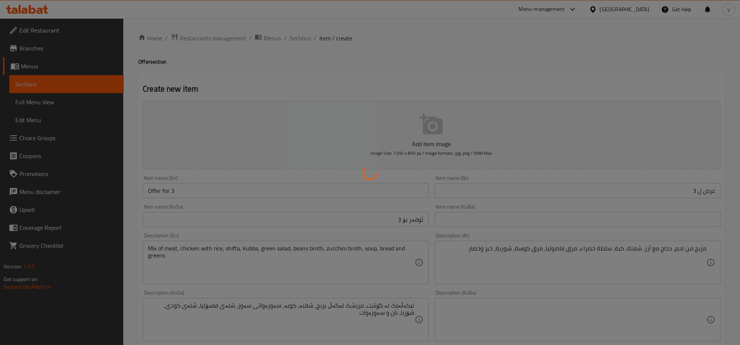
click at [292, 34] on div at bounding box center [370, 172] width 740 height 345
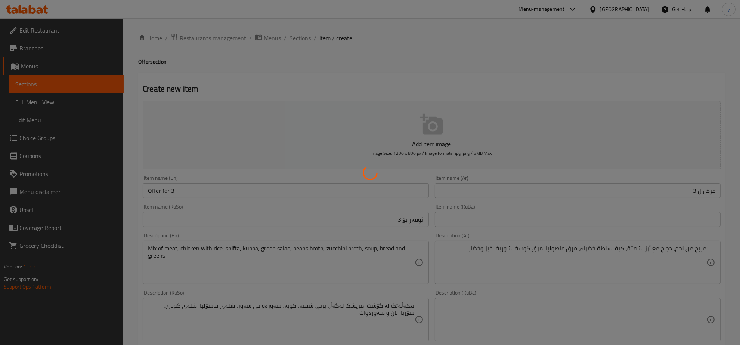
click at [292, 34] on div at bounding box center [370, 172] width 740 height 345
type input "0"
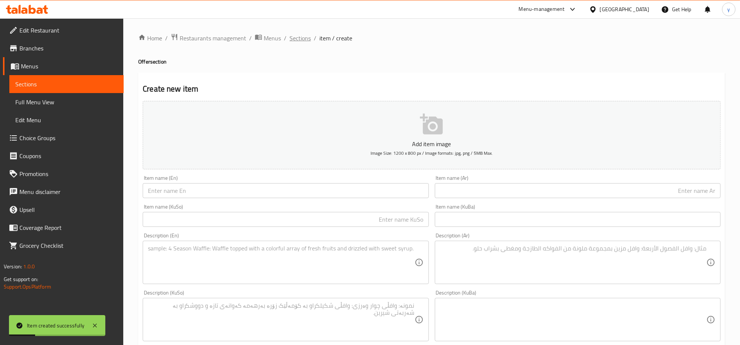
click at [293, 34] on span "Sections" at bounding box center [300, 38] width 21 height 9
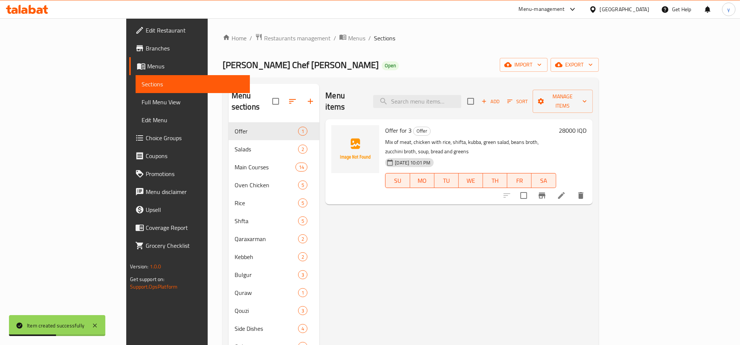
click at [385, 125] on span "Offer for 3" at bounding box center [398, 130] width 27 height 11
copy h6 "Offer for 3"
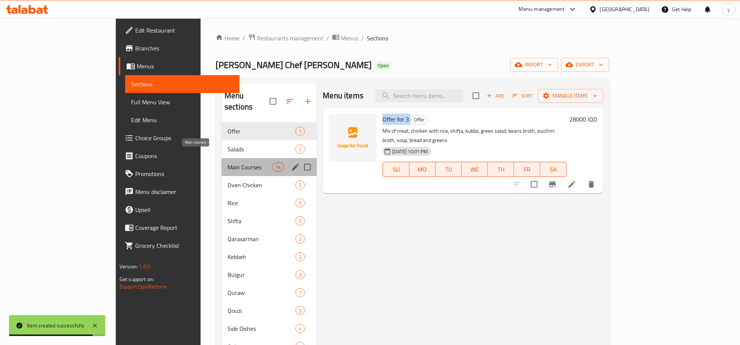
click at [228, 163] on span "Main Courses" at bounding box center [250, 167] width 44 height 9
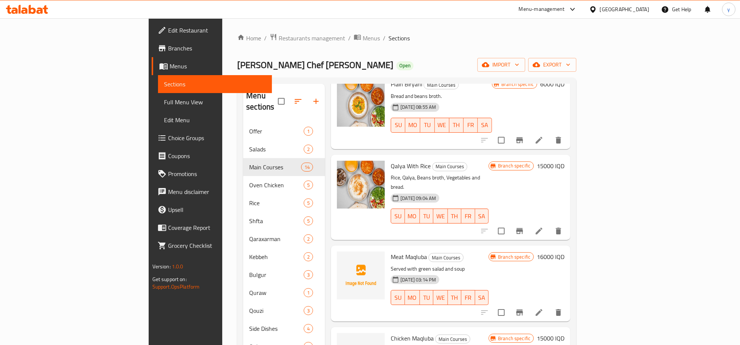
scroll to position [130, 0]
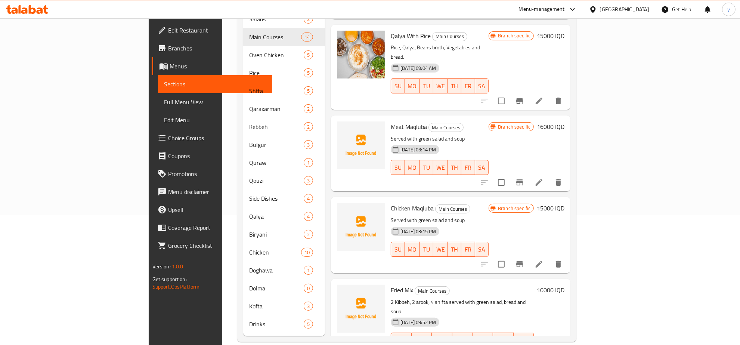
click at [391, 284] on span "Fried Mix" at bounding box center [402, 289] width 22 height 11
copy h6 "Fried Mix"
click at [158, 107] on link "Full Menu View" at bounding box center [215, 102] width 114 height 18
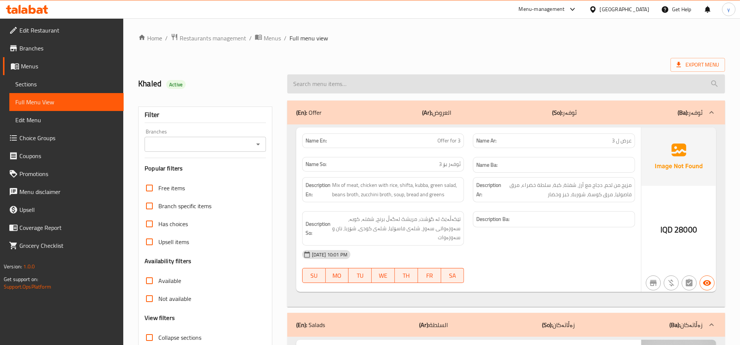
click at [385, 76] on input "search" at bounding box center [506, 83] width 438 height 19
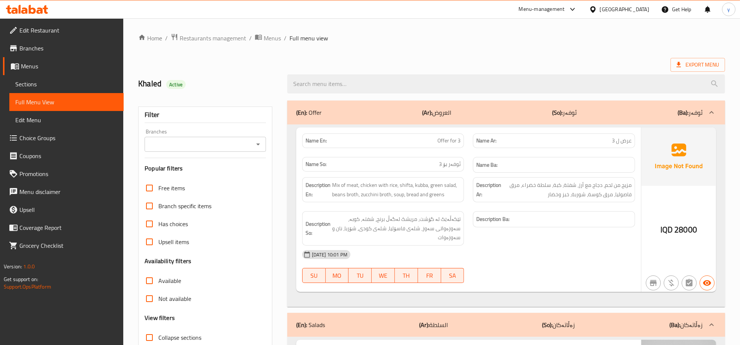
paste input "Fried Mix"
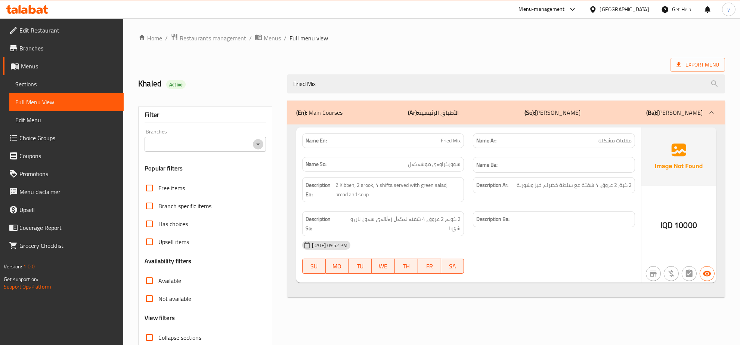
click at [257, 142] on icon "Open" at bounding box center [258, 144] width 9 height 9
type input "Fried Mix"
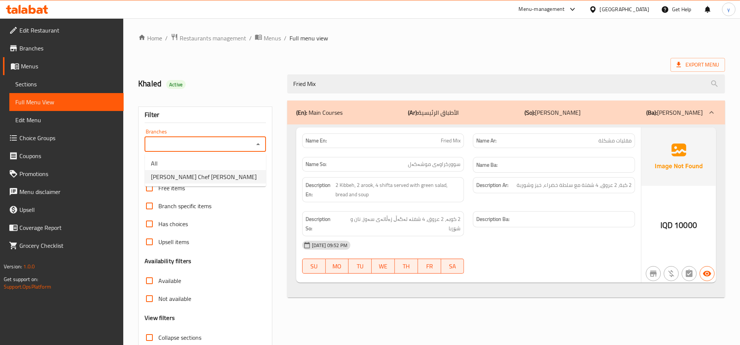
click at [215, 179] on li "[PERSON_NAME] Chef [PERSON_NAME]" at bounding box center [205, 176] width 121 height 13
type input "[PERSON_NAME] Chef [PERSON_NAME]"
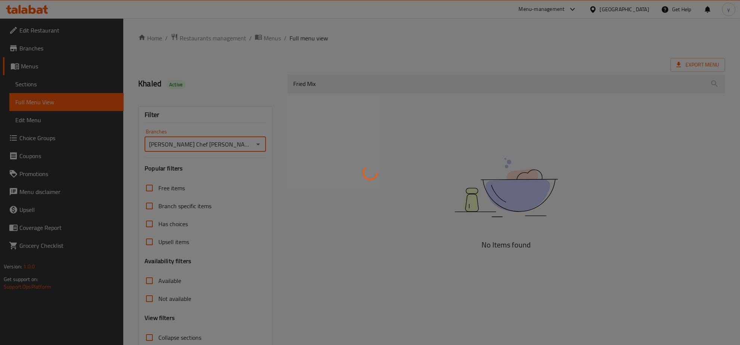
scroll to position [53, 0]
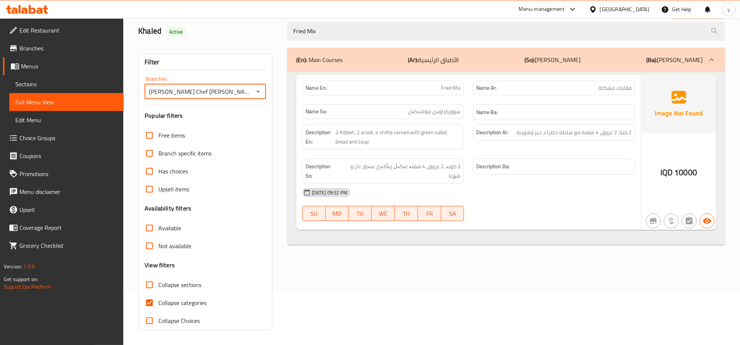
click at [150, 300] on input "Collapse categories" at bounding box center [150, 303] width 18 height 18
checkbox input "false"
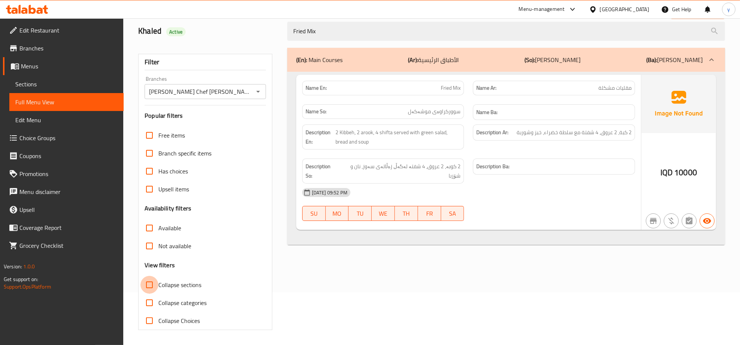
click at [144, 282] on input "Collapse sections" at bounding box center [150, 285] width 18 height 18
checkbox input "true"
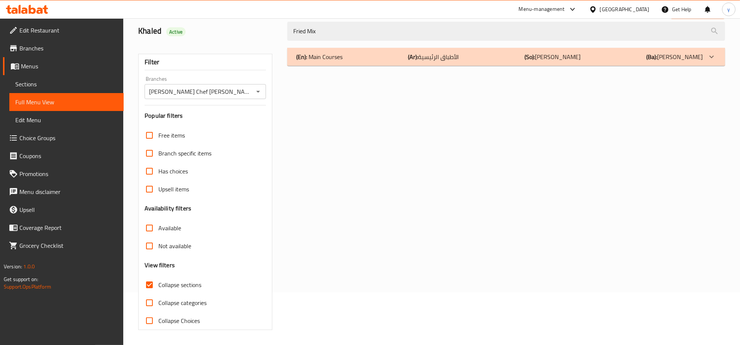
click at [406, 51] on div "(En): Main Courses (Ar): الأطباق الرئيسية (So): ژەمە سەرەکییەکان (Ba): ژەمە سەر…" at bounding box center [506, 57] width 438 height 18
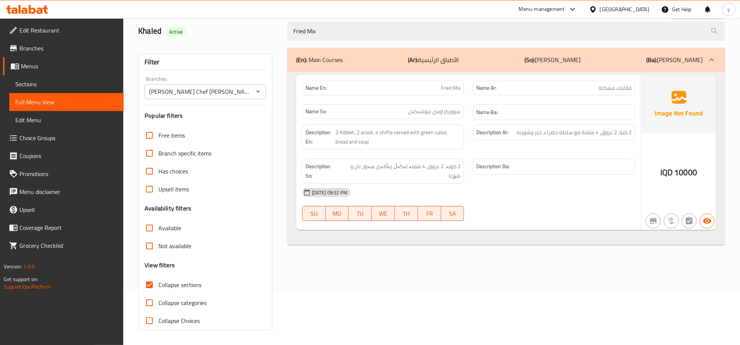
click at [98, 81] on span "Sections" at bounding box center [66, 84] width 102 height 9
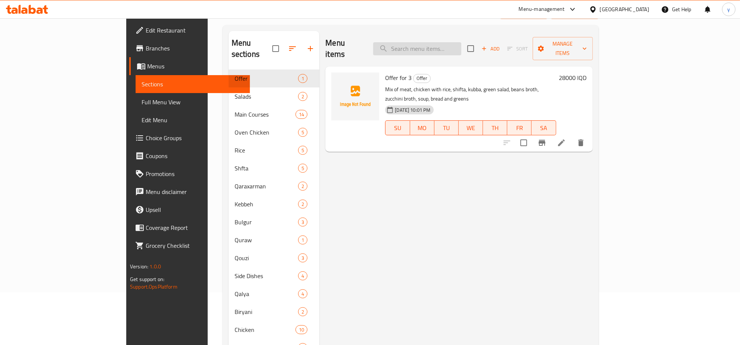
click at [462, 44] on input "search" at bounding box center [417, 48] width 88 height 13
paste input "Fried Mix"
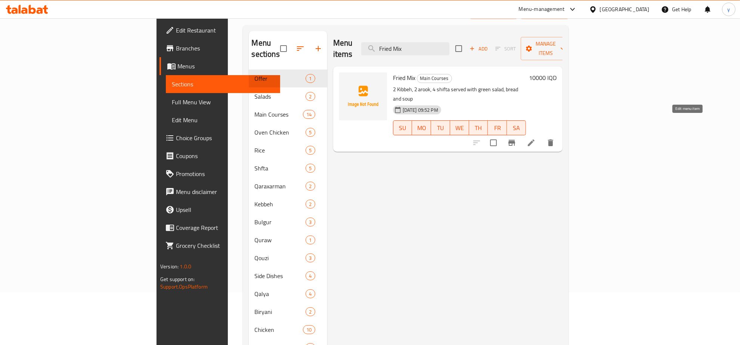
type input "Fried Mix"
click at [536, 138] on icon at bounding box center [531, 142] width 9 height 9
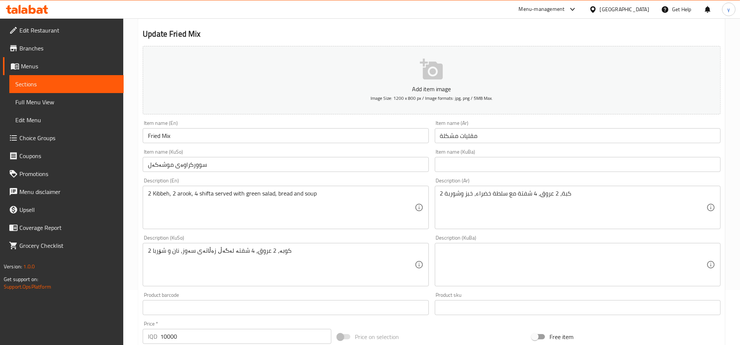
scroll to position [78, 0]
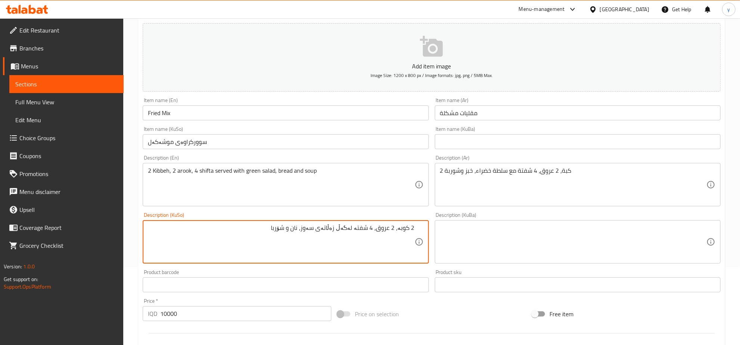
click at [384, 230] on textarea "2 کوبە، 2 عروق، 4 شفتە لەگەڵ زەڵاتەی سەوز، نان و شۆربا" at bounding box center [281, 242] width 266 height 36
click at [386, 229] on textarea "2 کوبە، 2 عروق، 4 شفتە لەگەڵ زەڵاتەی سەوز، نان و شۆربا" at bounding box center [281, 242] width 266 height 36
click at [389, 231] on textarea "2 کوبە، 2 عروق، 4 شفتە لەگەڵ زەڵاتەی سەوز، نان و شۆربا" at bounding box center [281, 242] width 266 height 36
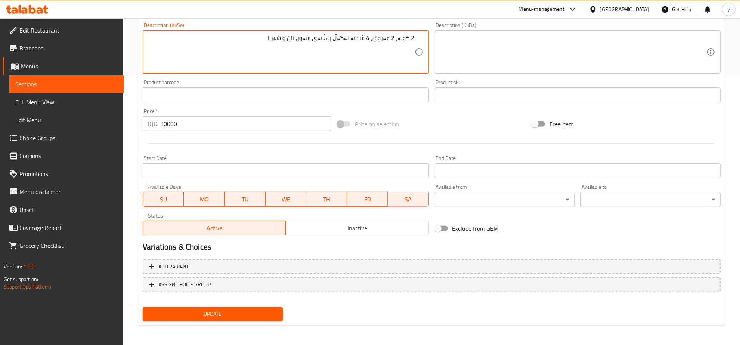
type textarea "2 کوبە، 2 عەروق، 4 شفتە لەگەڵ زەڵاتەی سەوز، نان و شۆربا"
click at [216, 309] on span "Update" at bounding box center [213, 313] width 128 height 9
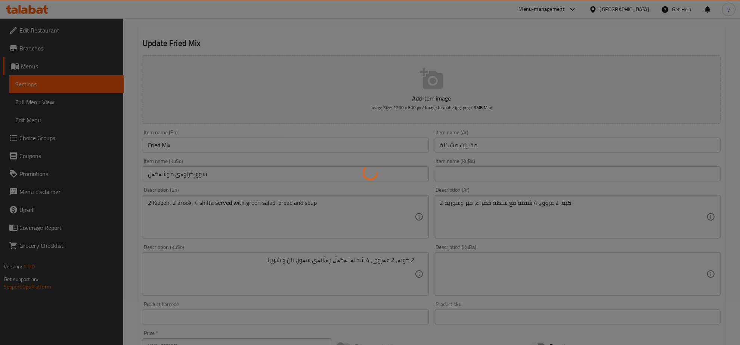
scroll to position [34, 0]
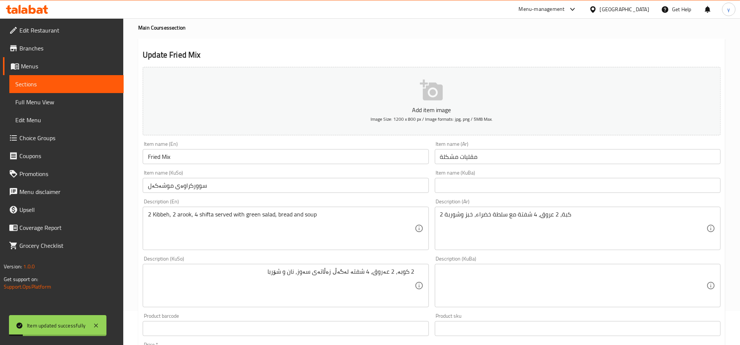
click at [158, 155] on input "Fried Mix" at bounding box center [286, 156] width 286 height 15
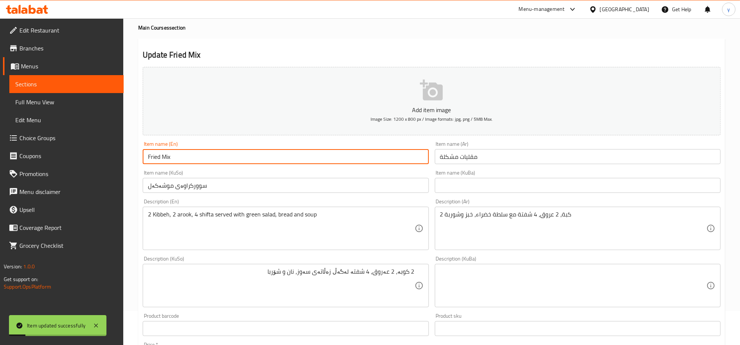
click at [158, 155] on input "Fried Mix" at bounding box center [286, 156] width 286 height 15
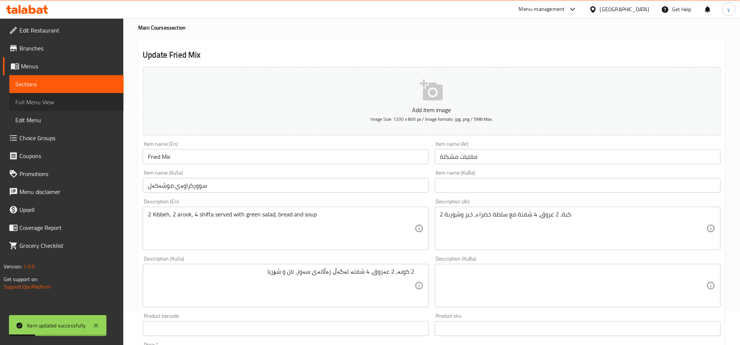
click at [103, 105] on span "Full Menu View" at bounding box center [66, 102] width 102 height 9
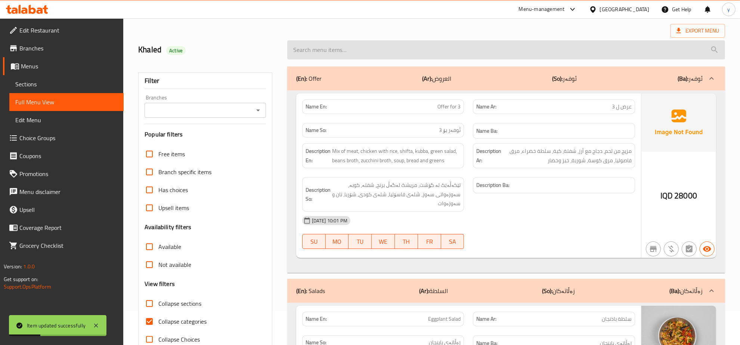
click at [296, 42] on input "search" at bounding box center [506, 49] width 438 height 19
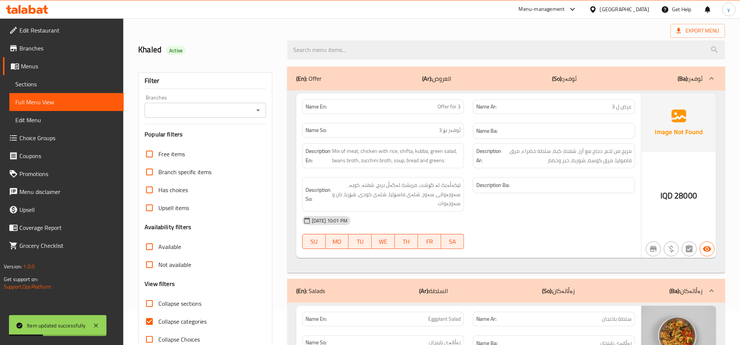
paste input "Fried Mix"
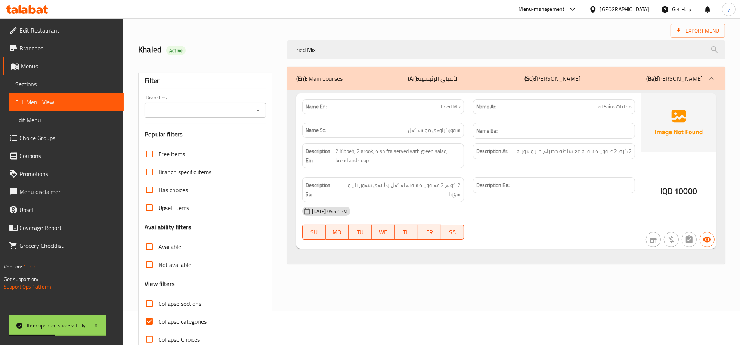
type input "Fried Mix"
click at [149, 315] on input "Collapse categories" at bounding box center [150, 321] width 18 height 18
checkbox input "false"
click at [256, 112] on icon "Open" at bounding box center [258, 110] width 9 height 9
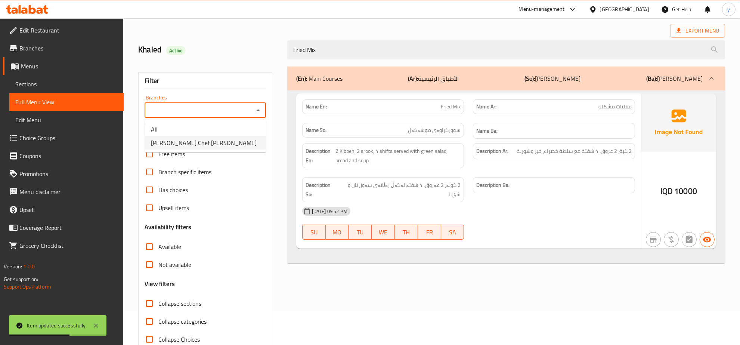
click at [225, 140] on li "[PERSON_NAME] Chef [PERSON_NAME]" at bounding box center [205, 142] width 121 height 13
type input "[PERSON_NAME] Chef [PERSON_NAME]"
click at [95, 329] on icon at bounding box center [96, 325] width 9 height 9
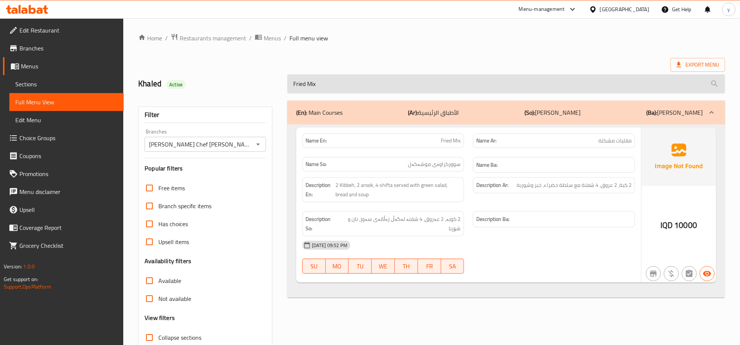
click at [364, 93] on input "Fried Mix" at bounding box center [506, 83] width 438 height 19
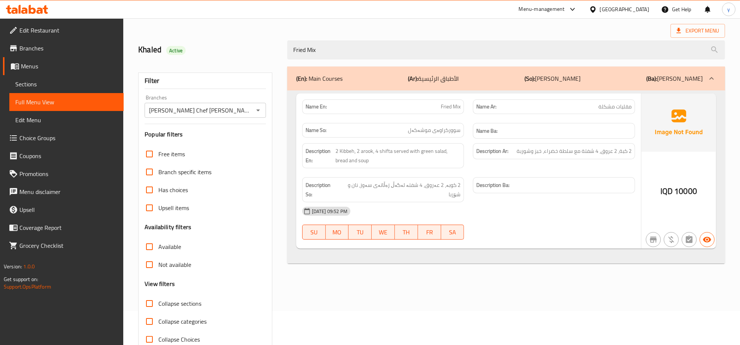
scroll to position [53, 0]
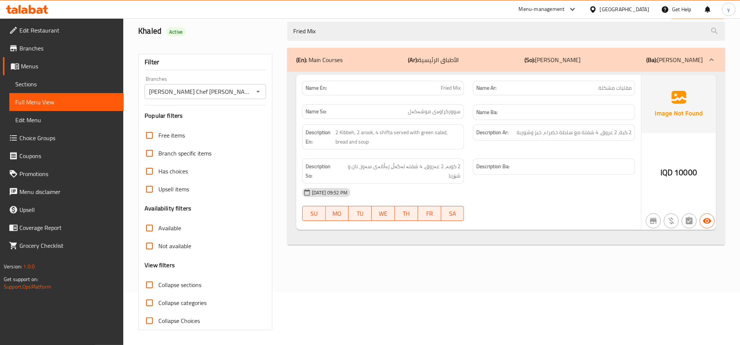
click at [574, 221] on div "Name En: Fried Mix Name Ar: مقليات مشكلة Name So: سوورکراوەی موشەکەل Name Ba: D…" at bounding box center [468, 152] width 345 height 155
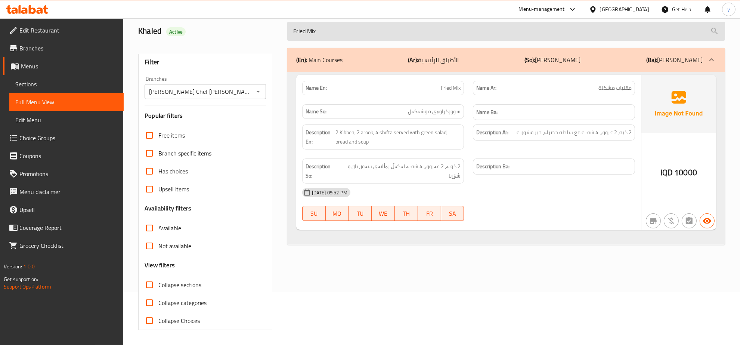
click at [343, 28] on input "Fried Mix" at bounding box center [506, 31] width 438 height 19
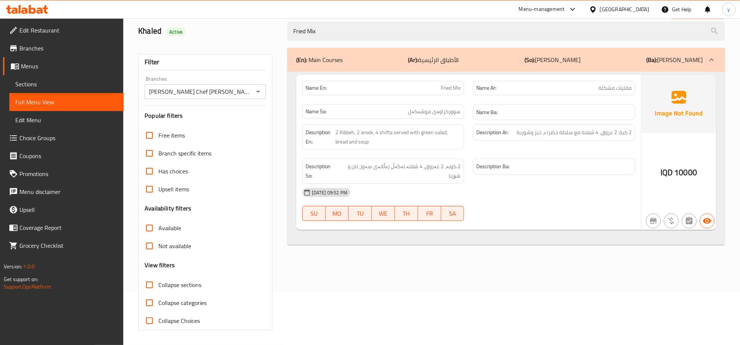
paste input "Offer for 3"
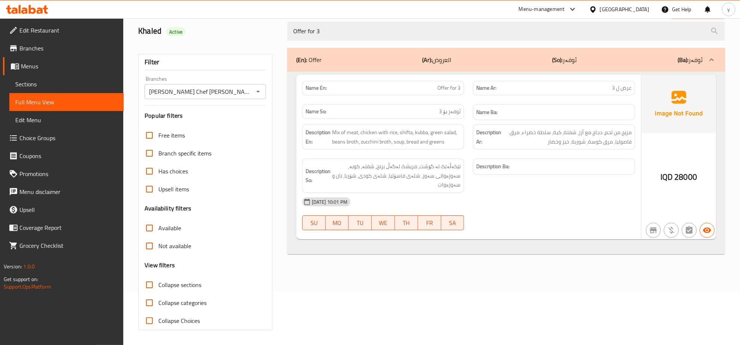
type input "Offer for 3"
click at [448, 90] on span "Offer for 3" at bounding box center [449, 88] width 23 height 8
copy span "Offer for 3"
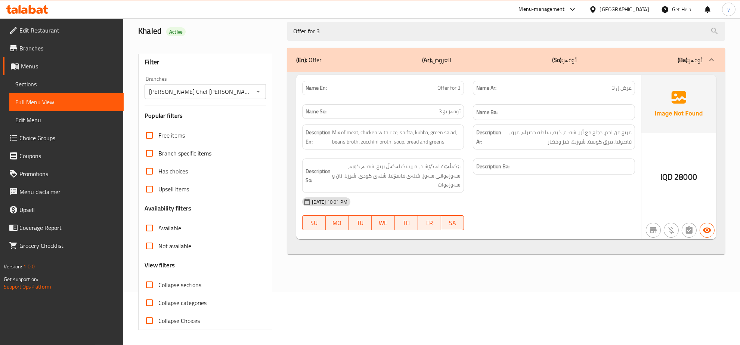
click at [493, 113] on strong "Name Ba:" at bounding box center [486, 112] width 21 height 9
click at [35, 47] on span "Branches" at bounding box center [68, 48] width 98 height 9
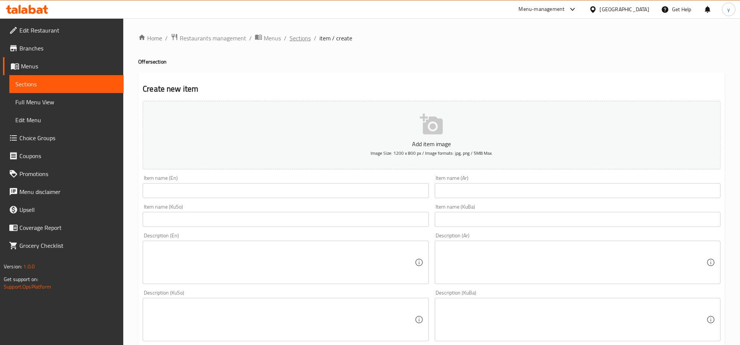
click at [294, 38] on span "Sections" at bounding box center [300, 38] width 21 height 9
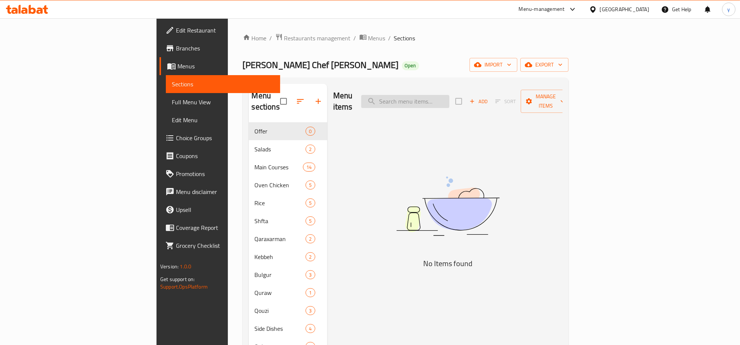
click at [445, 97] on input "search" at bounding box center [405, 101] width 88 height 13
paste input "shifta"
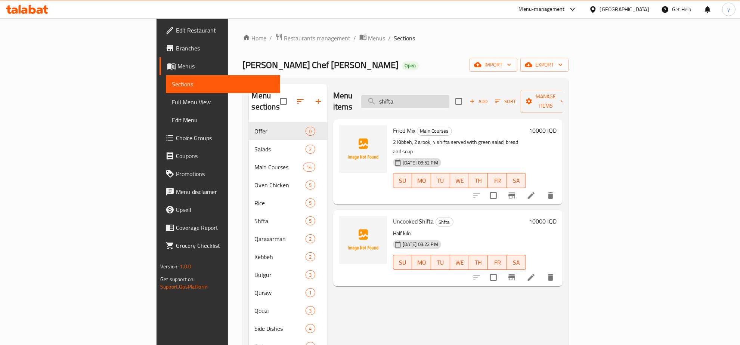
click at [450, 95] on input "shifta" at bounding box center [405, 101] width 88 height 13
type input "]"
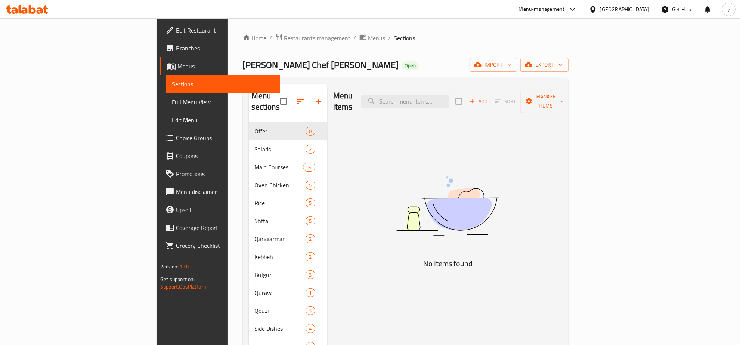
type input "\"
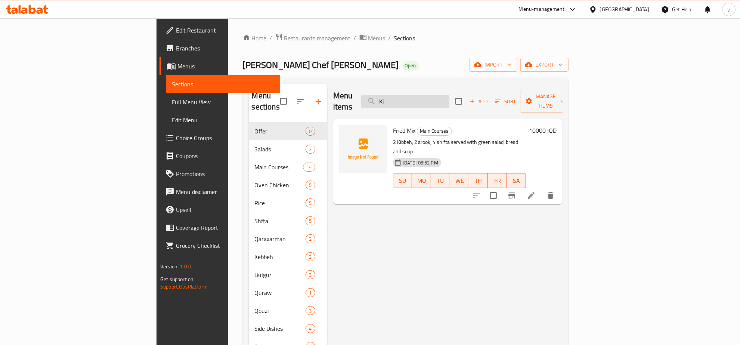
type input "K"
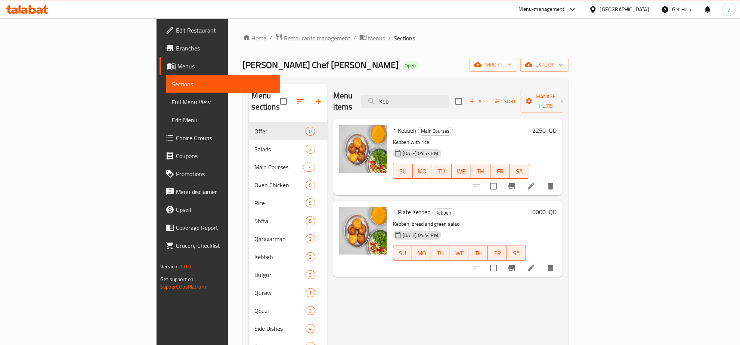
type input "Keb"
click at [450, 87] on div "Menu items Keb Add Sort Manage items" at bounding box center [447, 102] width 229 height 36
click at [450, 95] on input "Keb" at bounding box center [405, 101] width 88 height 13
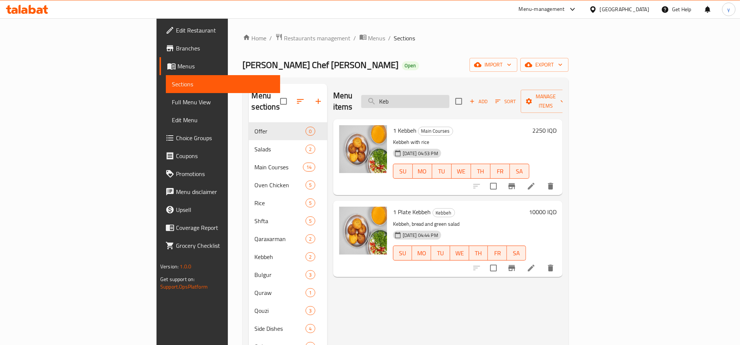
click at [450, 95] on input "Keb" at bounding box center [405, 101] width 88 height 13
drag, startPoint x: 354, startPoint y: 117, endPoint x: 378, endPoint y: 119, distance: 24.4
click at [393, 125] on span "1 Kebbeh" at bounding box center [405, 130] width 24 height 11
drag, startPoint x: 356, startPoint y: 202, endPoint x: 392, endPoint y: 198, distance: 36.8
click at [393, 207] on h6 "1 Plate Kebbeh Kebbeh" at bounding box center [459, 212] width 133 height 10
